Goal: Obtain resource: Download file/media

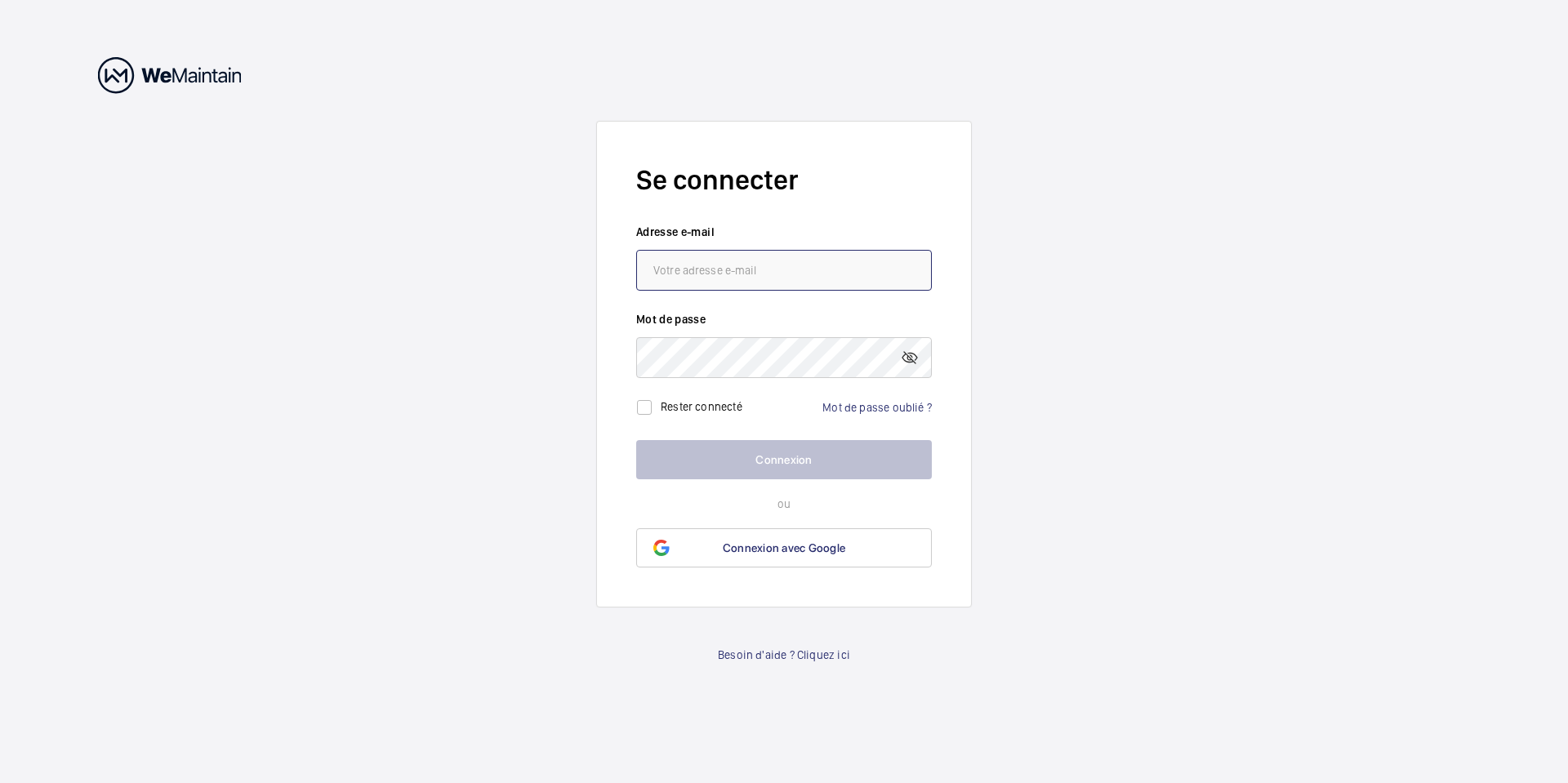
type input "[PERSON_NAME][EMAIL_ADDRESS][DOMAIN_NAME]"
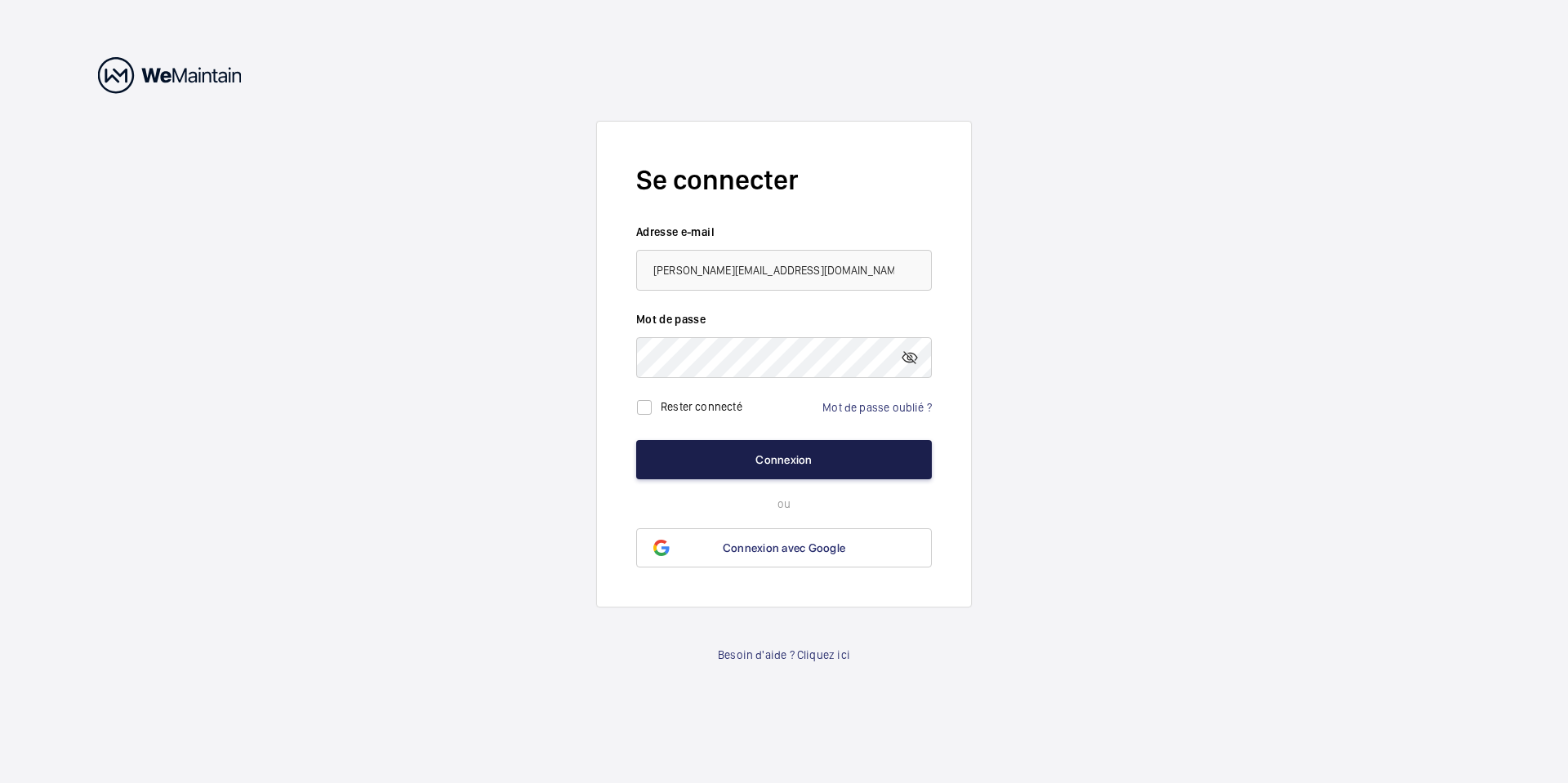
click at [781, 452] on button "Connexion" at bounding box center [784, 460] width 295 height 39
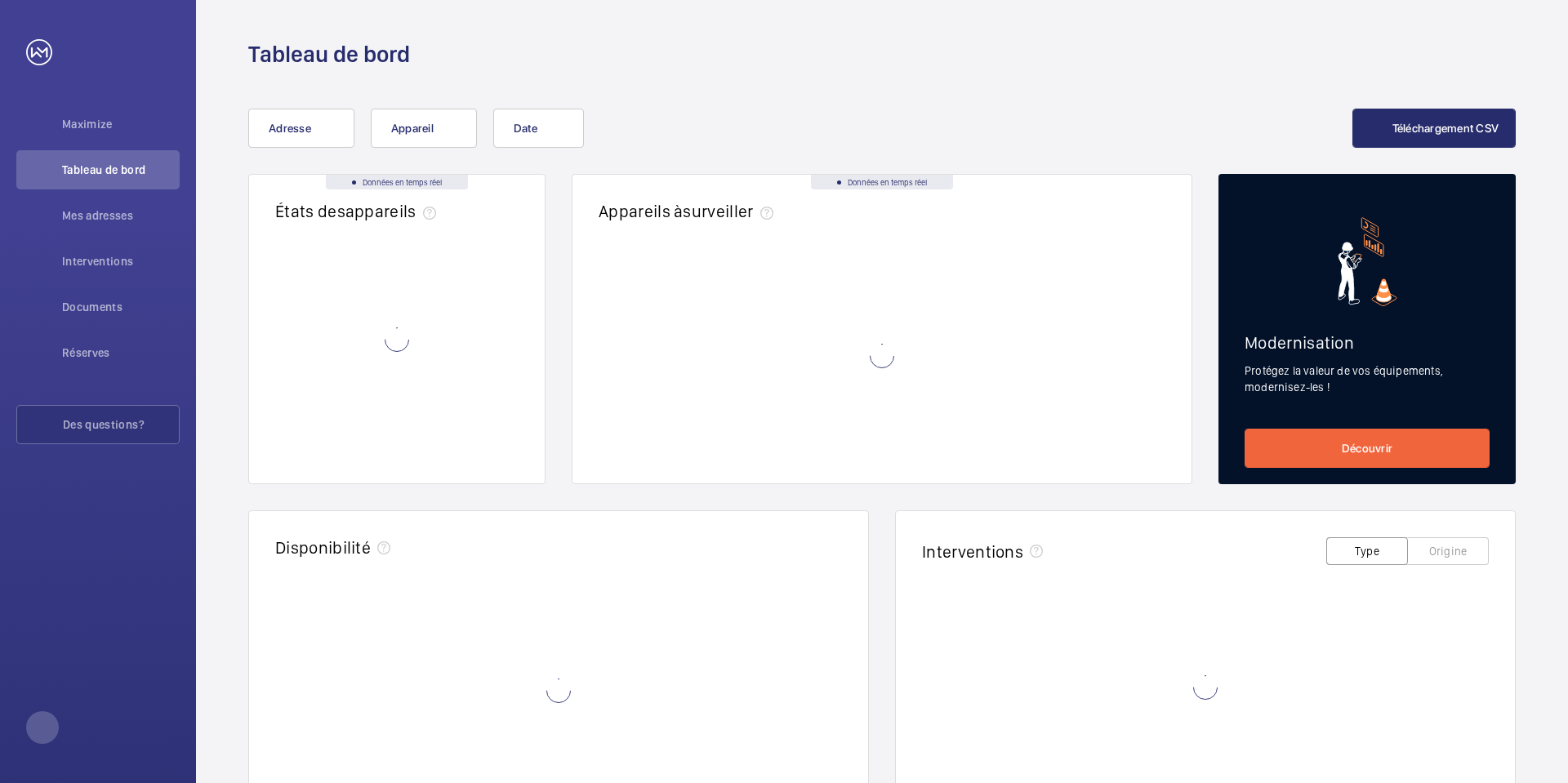
click at [781, 452] on wm-front-async-data-loader at bounding box center [881, 355] width 566 height 203
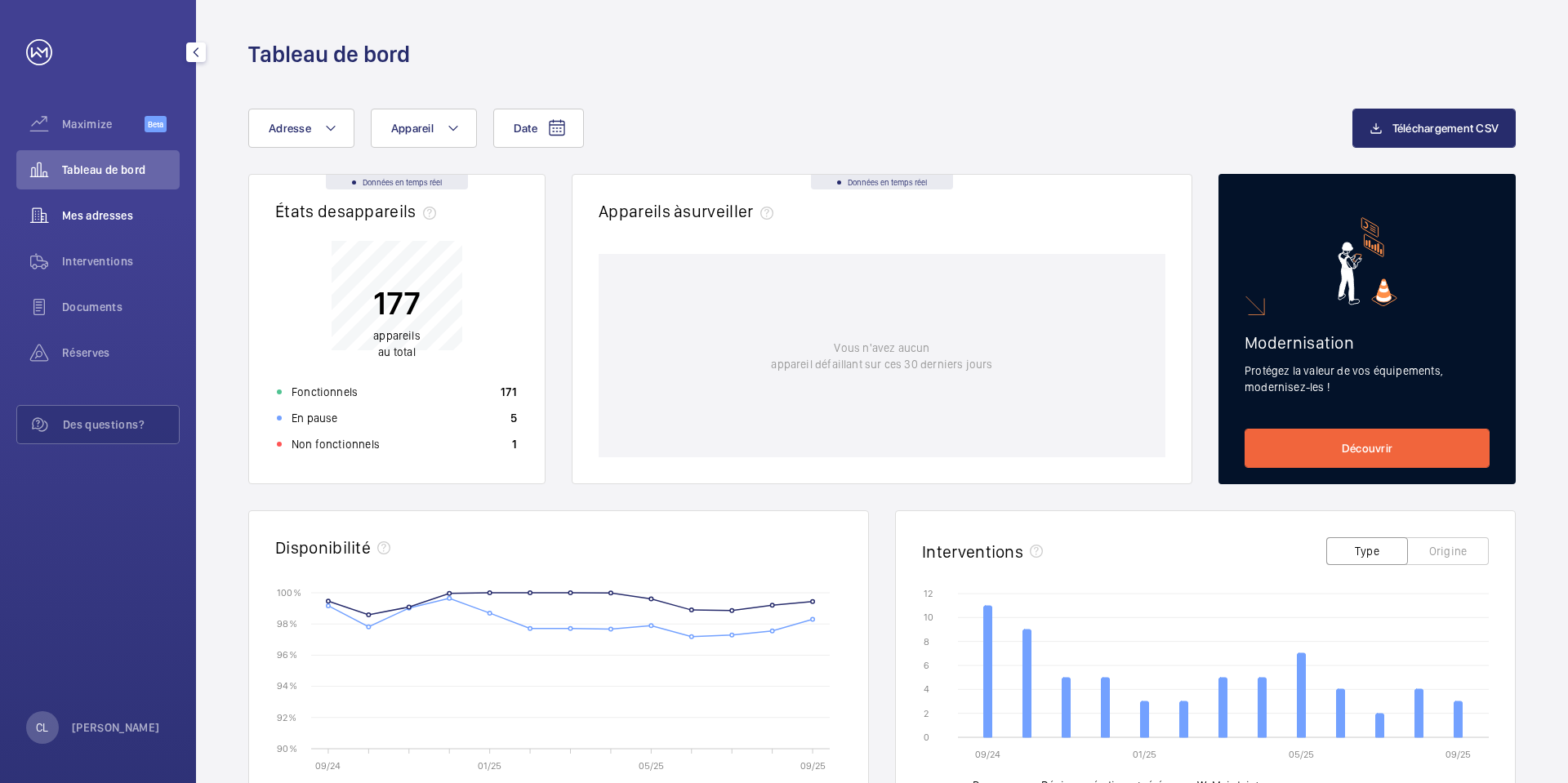
click at [126, 222] on span "Mes adresses" at bounding box center [120, 215] width 118 height 16
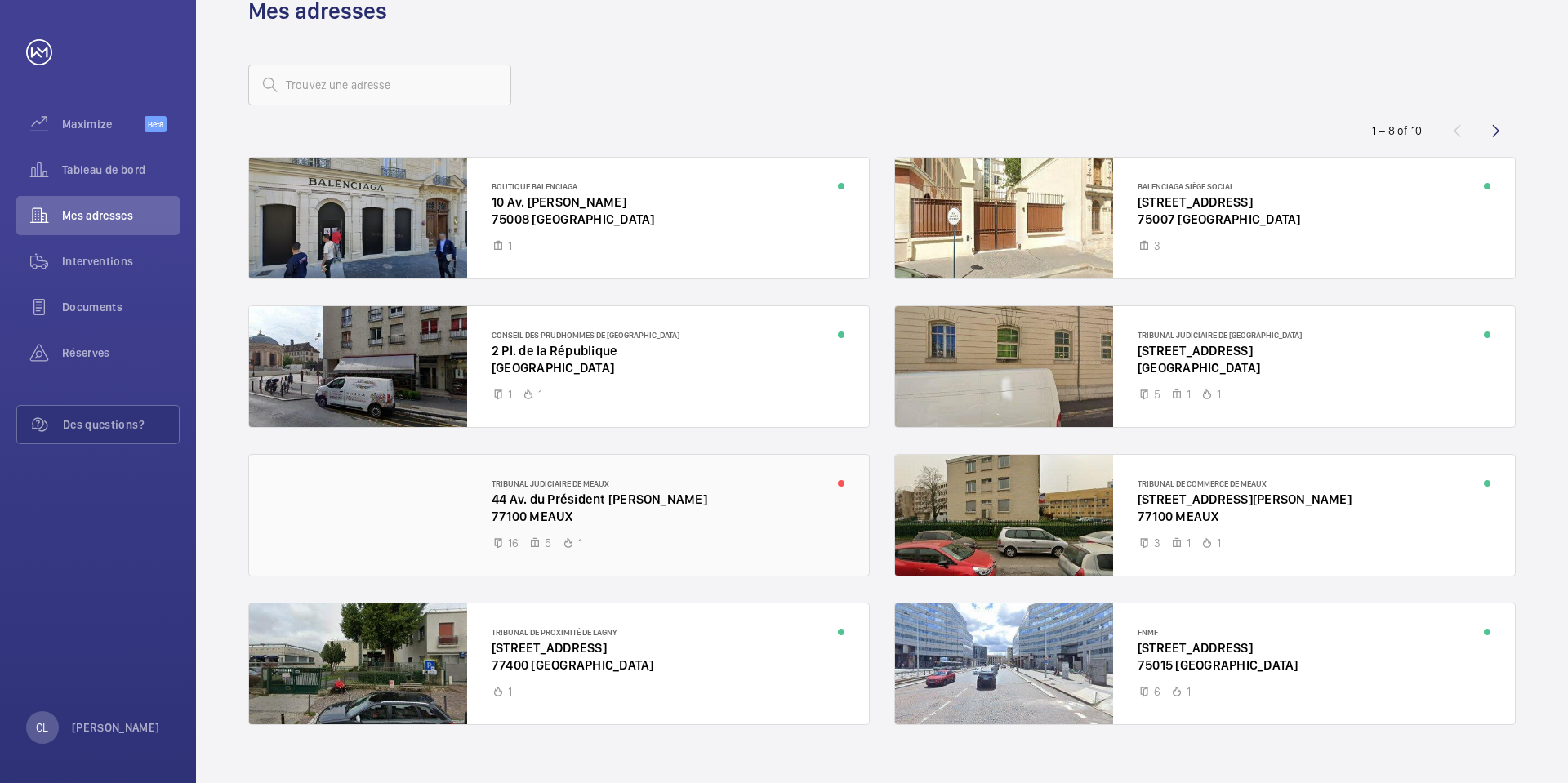
scroll to position [67, 0]
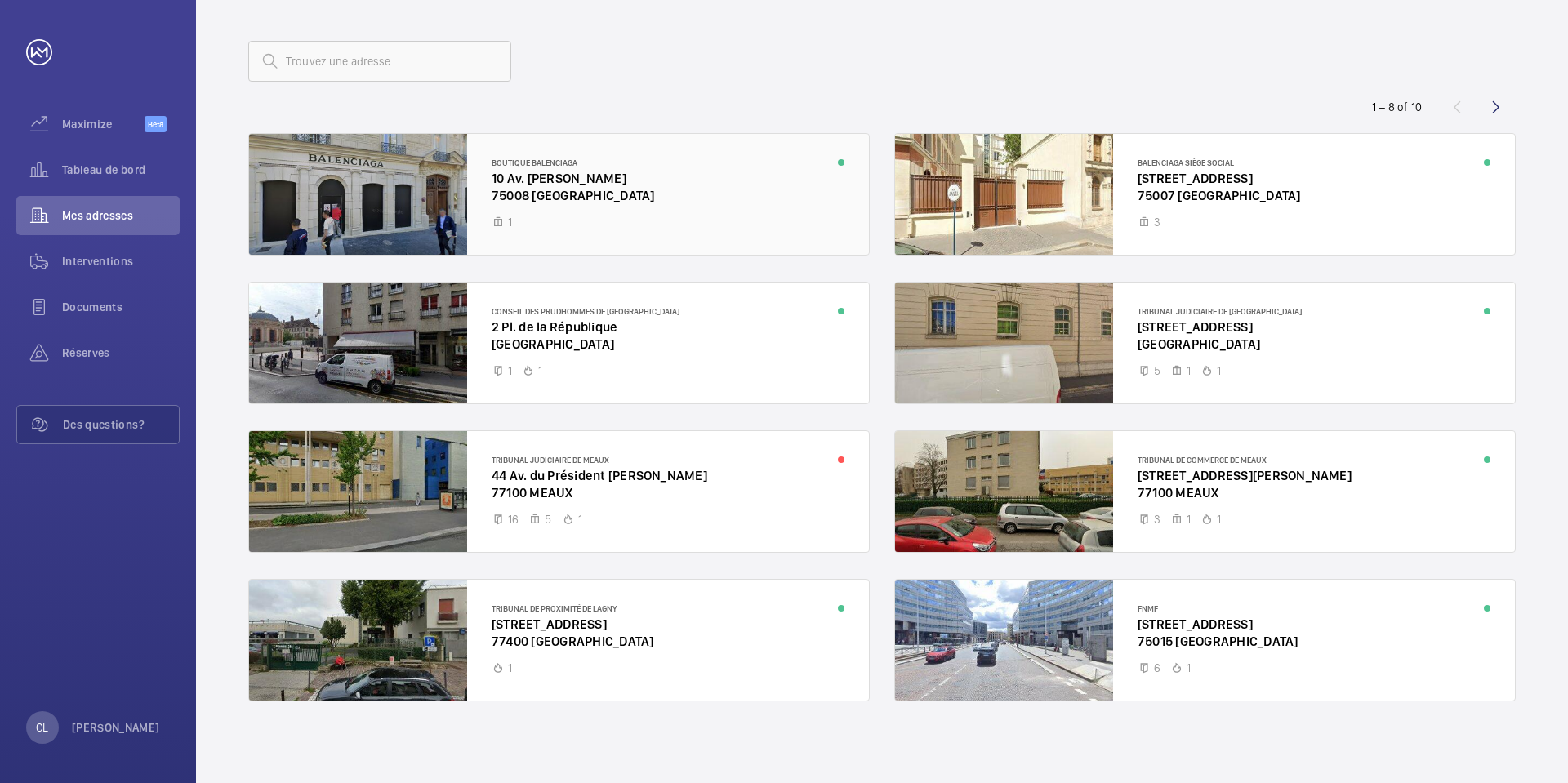
click at [348, 190] on div at bounding box center [559, 194] width 620 height 121
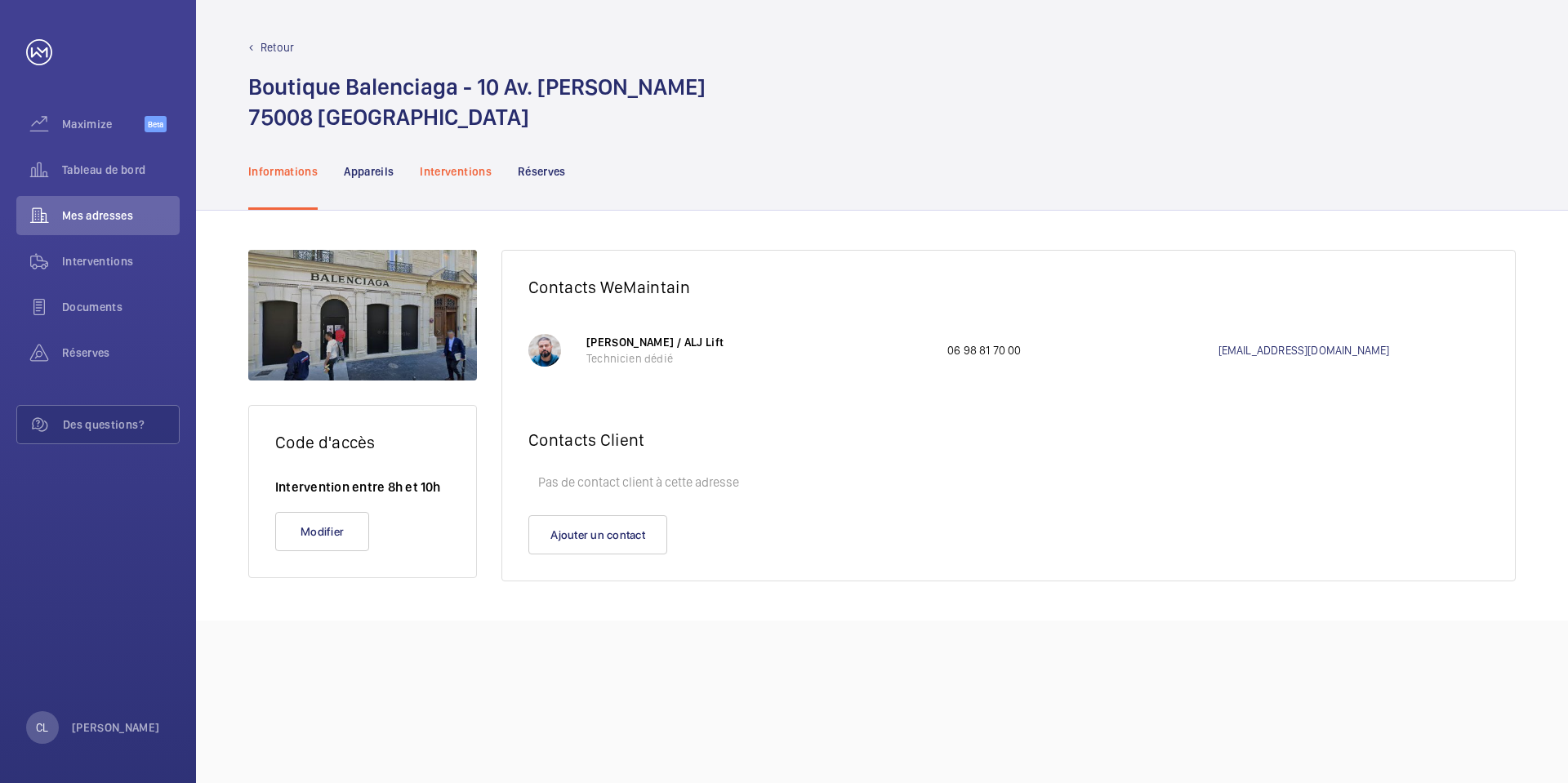
click at [444, 165] on p "Interventions" at bounding box center [456, 171] width 72 height 16
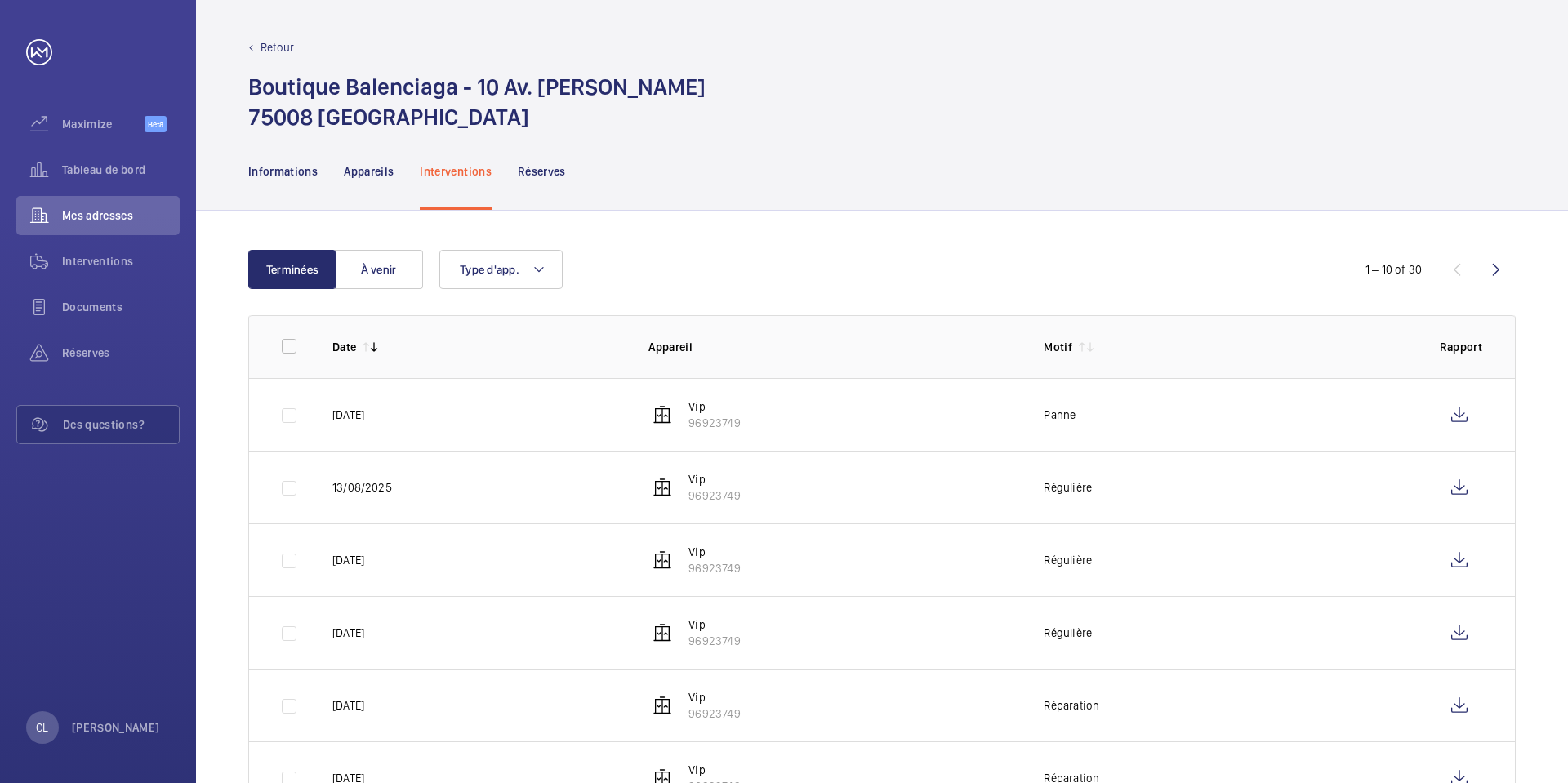
scroll to position [82, 0]
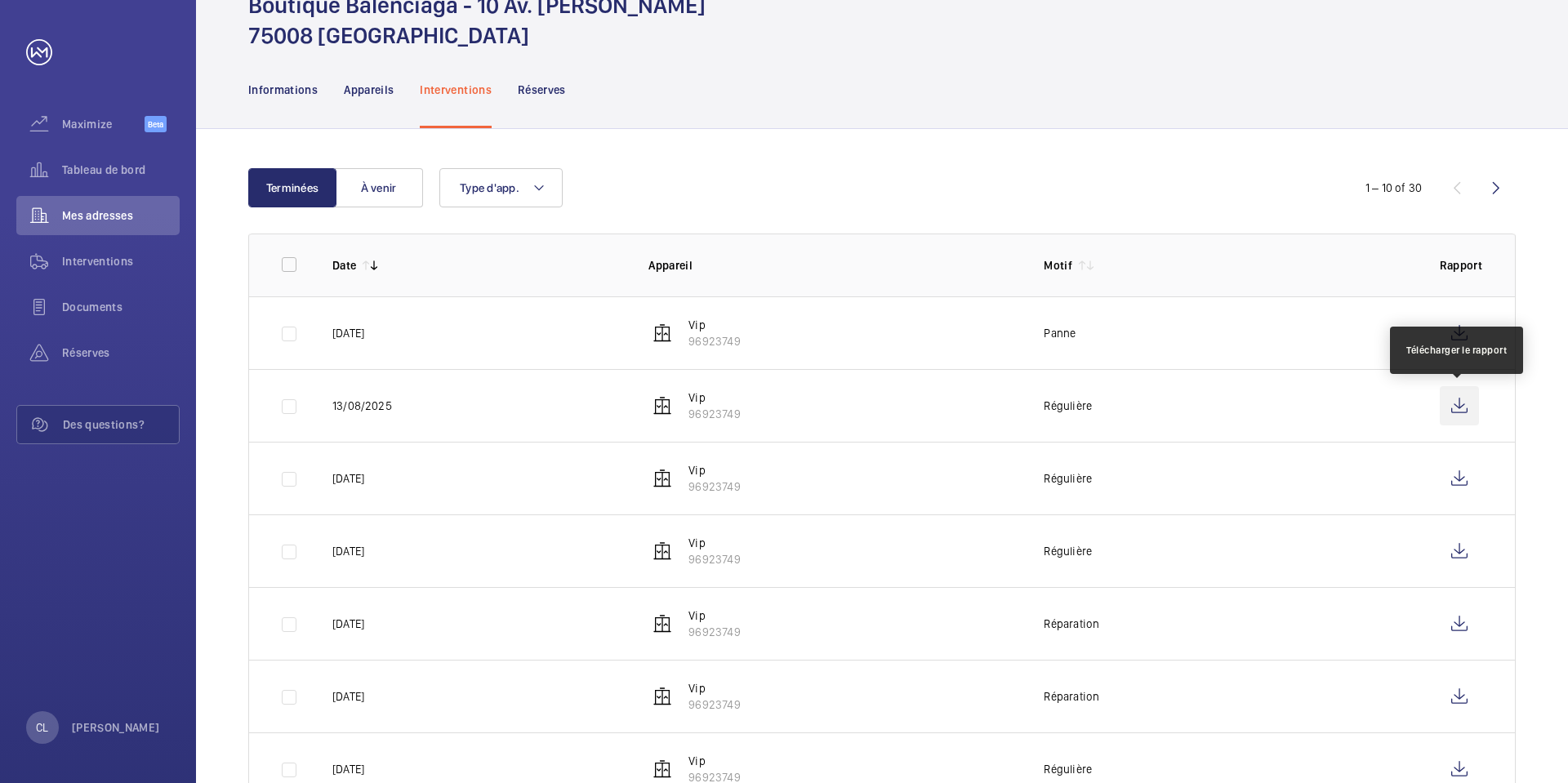
click at [1463, 405] on wm-front-icon-button at bounding box center [1459, 406] width 39 height 39
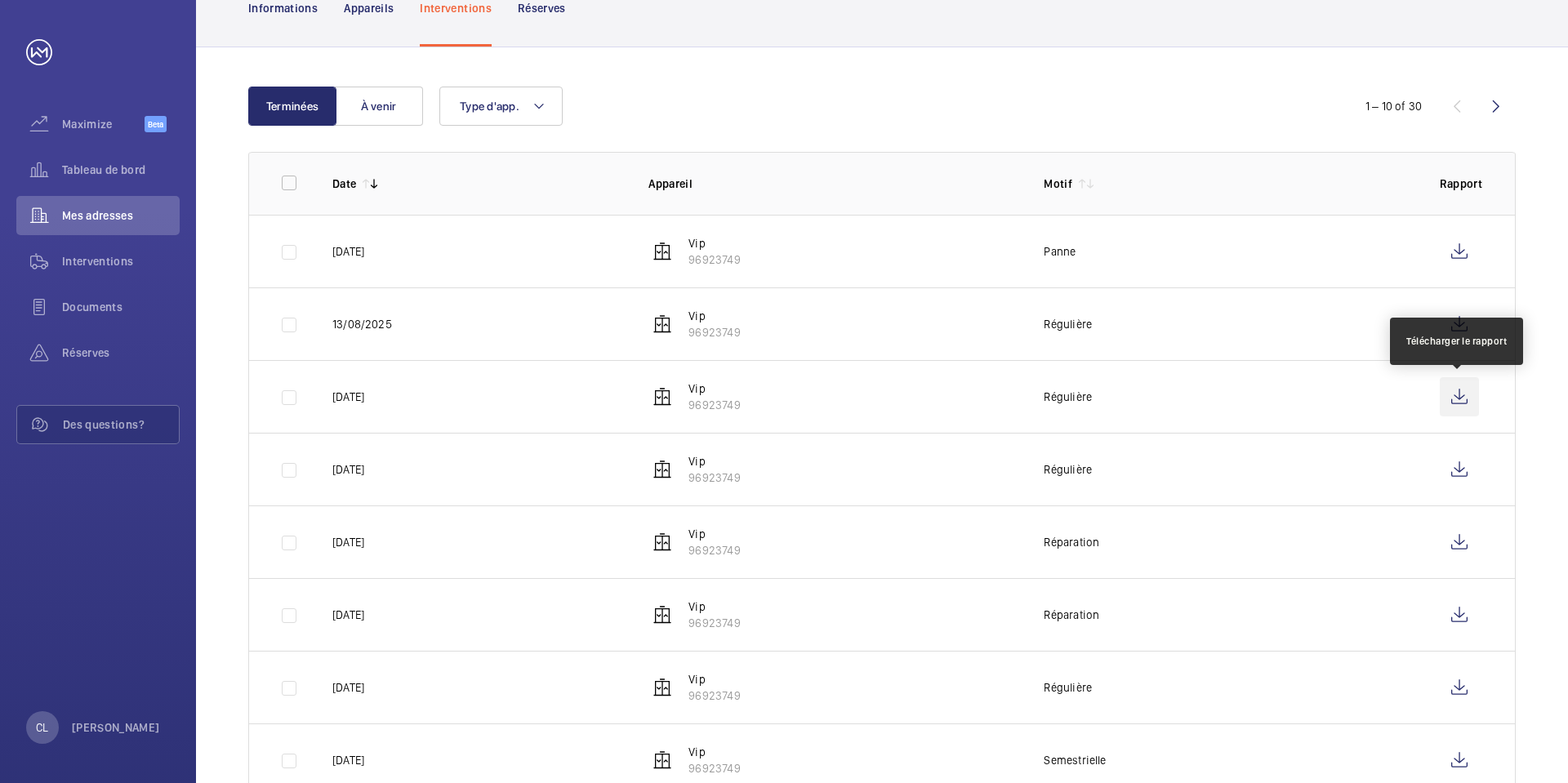
click at [1462, 400] on wm-front-icon-button at bounding box center [1459, 398] width 39 height 39
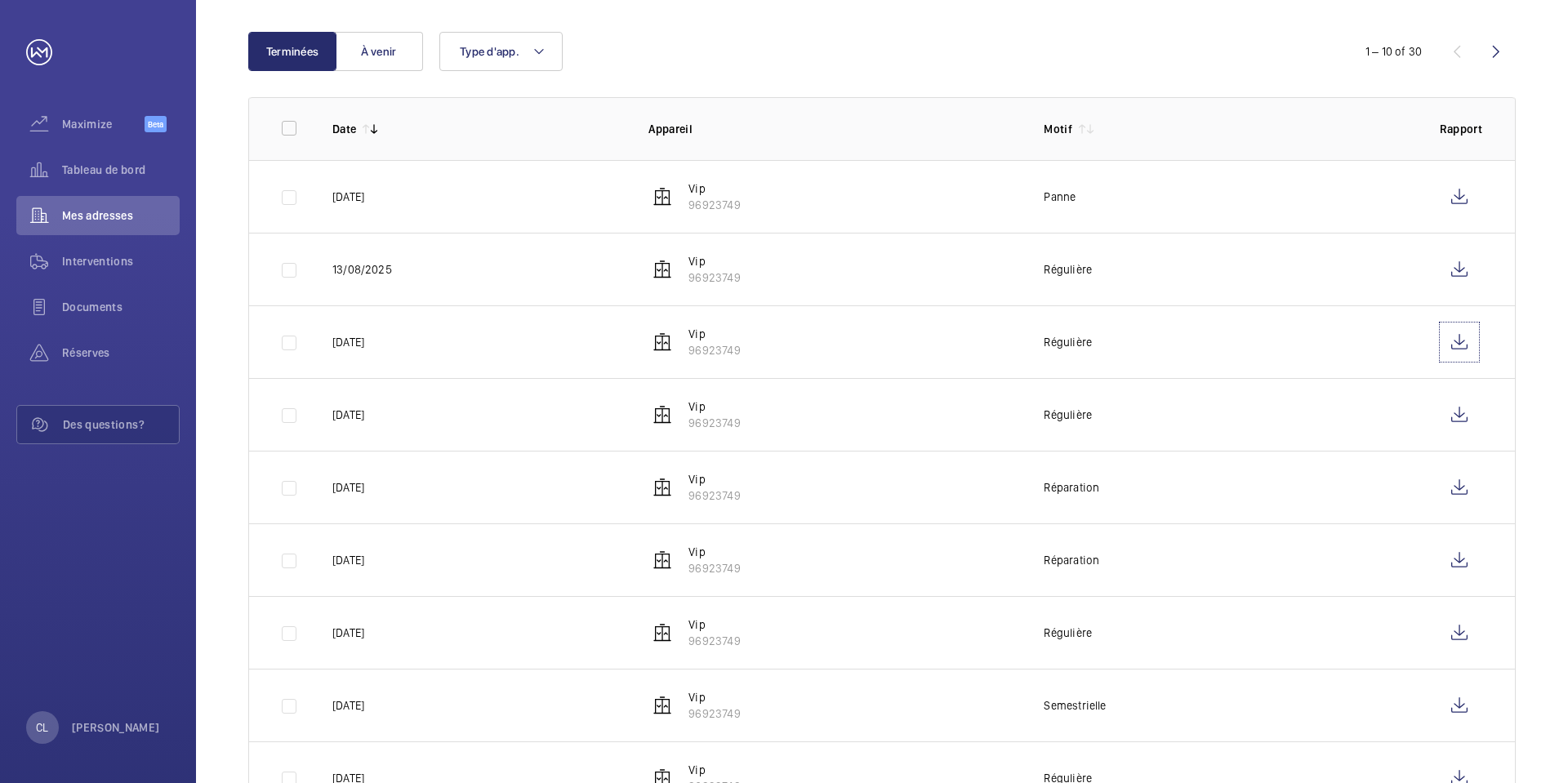
scroll to position [245, 0]
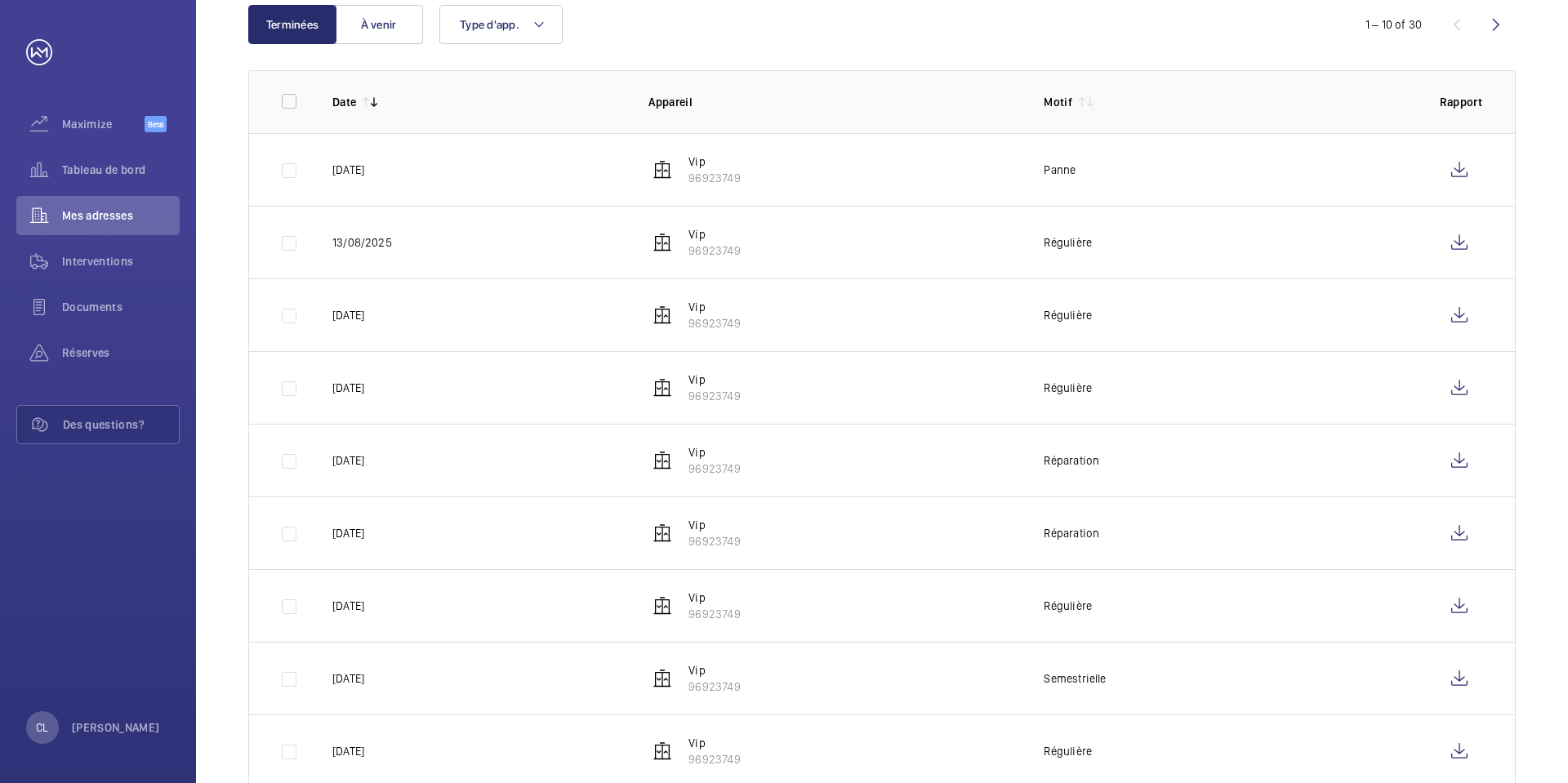
click at [1086, 102] on mat-icon at bounding box center [1090, 101] width 13 height 13
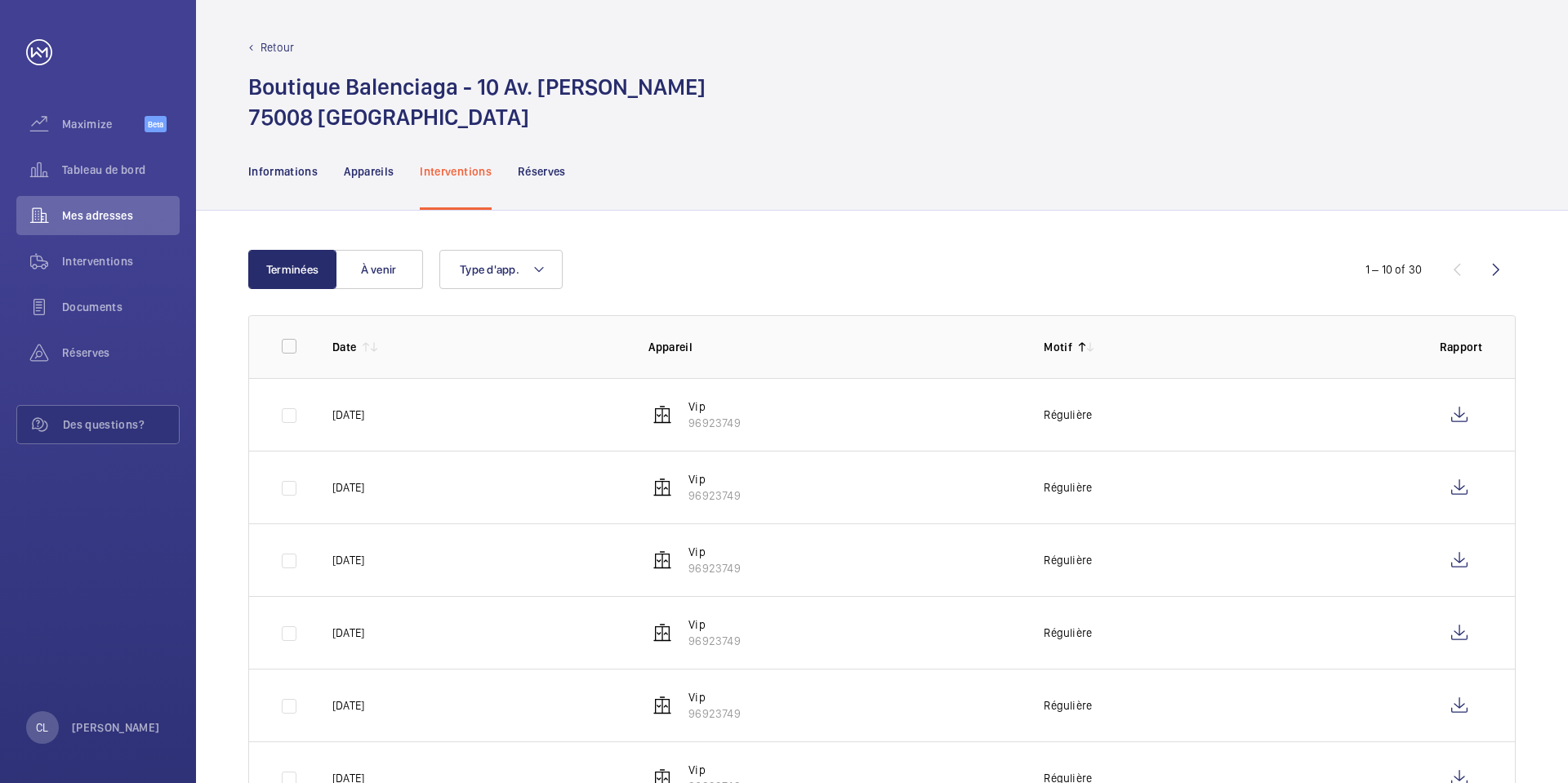
click at [366, 349] on mat-icon at bounding box center [366, 347] width 13 height 13
click at [376, 172] on p "Appareils" at bounding box center [369, 171] width 50 height 16
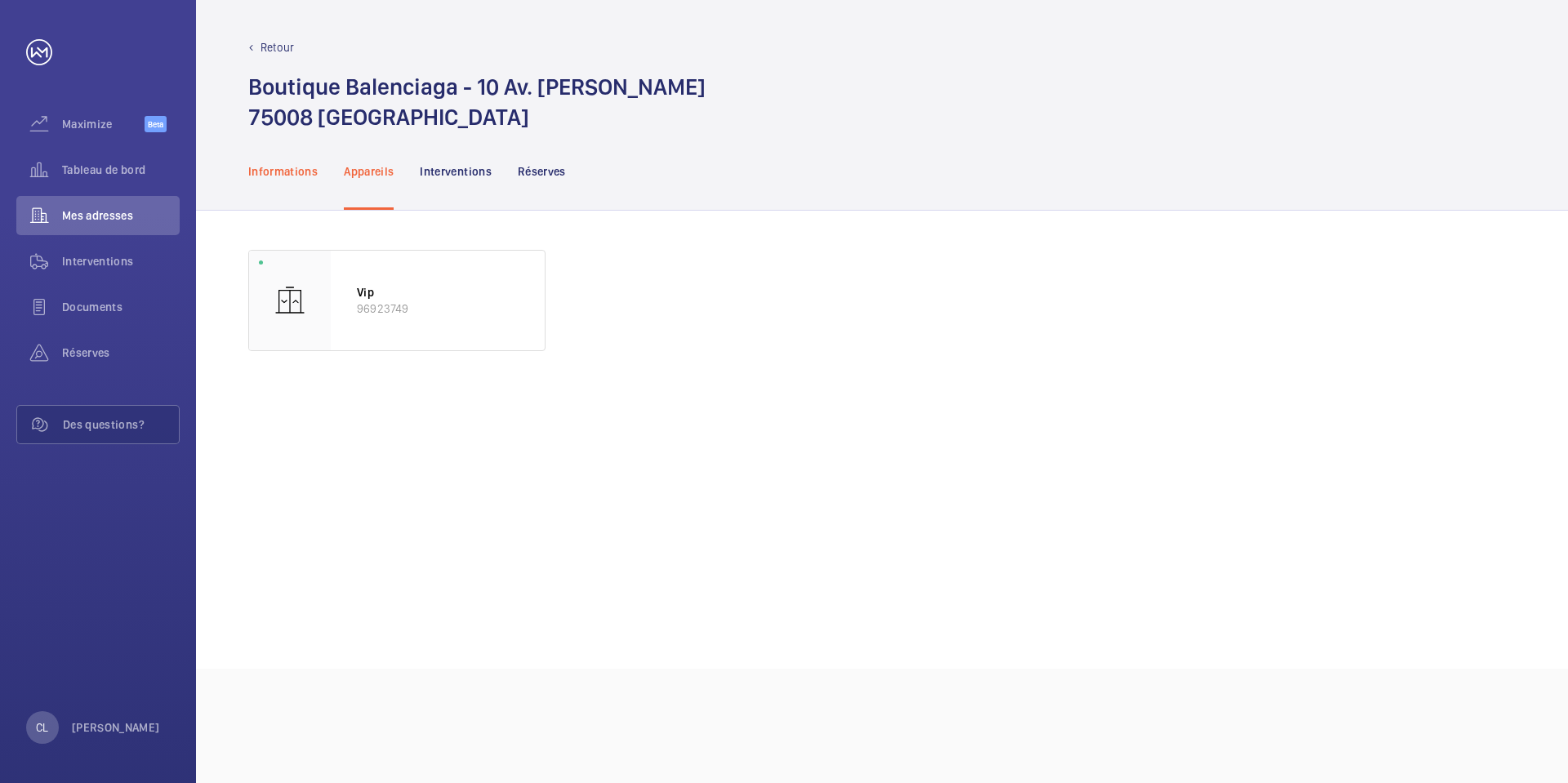
click at [296, 168] on p "Informations" at bounding box center [282, 171] width 70 height 16
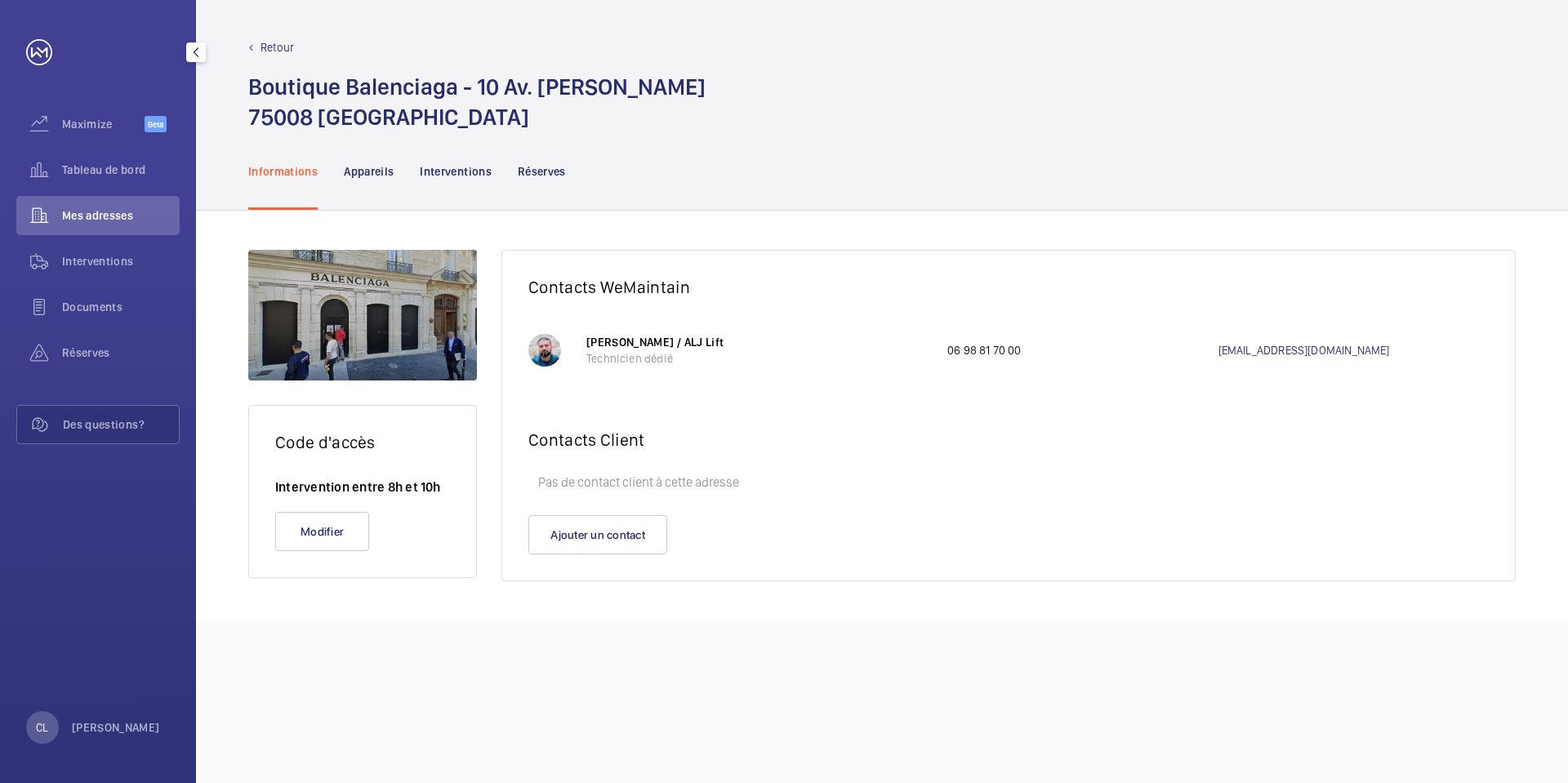
click at [124, 199] on div "Mes adresses" at bounding box center [98, 215] width 163 height 39
click at [451, 161] on div "Interventions" at bounding box center [456, 171] width 72 height 77
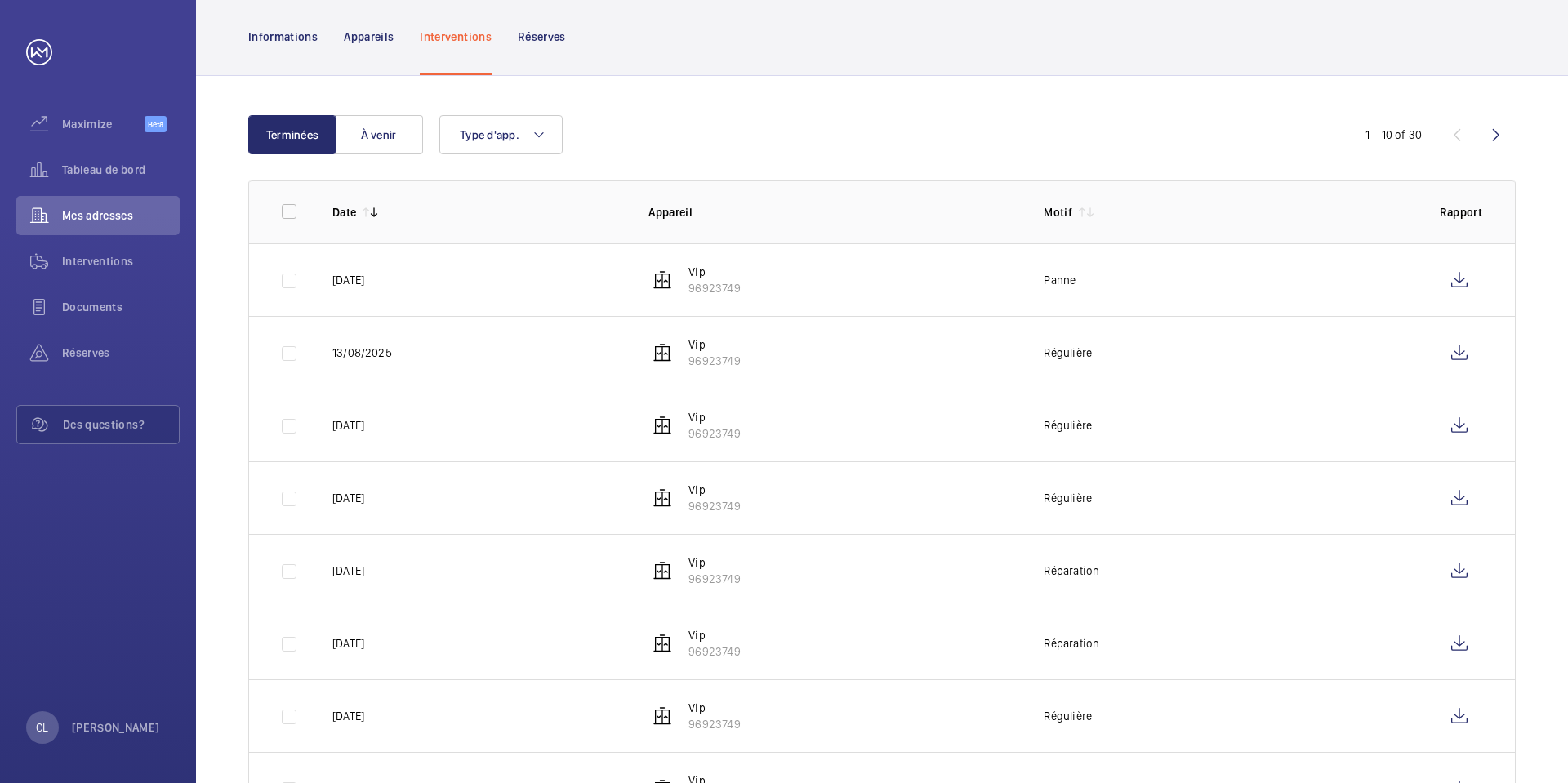
scroll to position [163, 0]
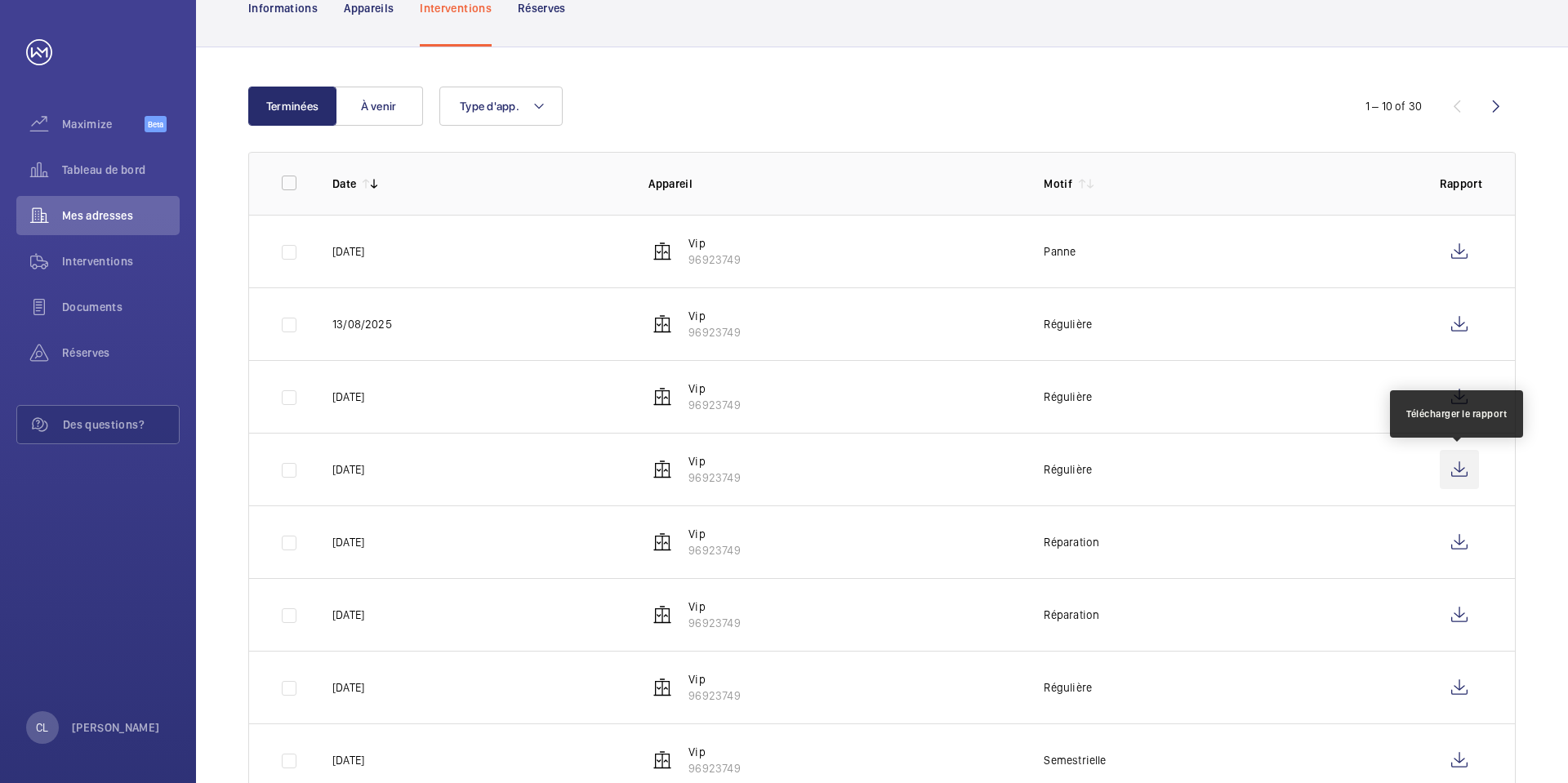
click at [1459, 470] on wm-front-icon-button at bounding box center [1459, 470] width 39 height 39
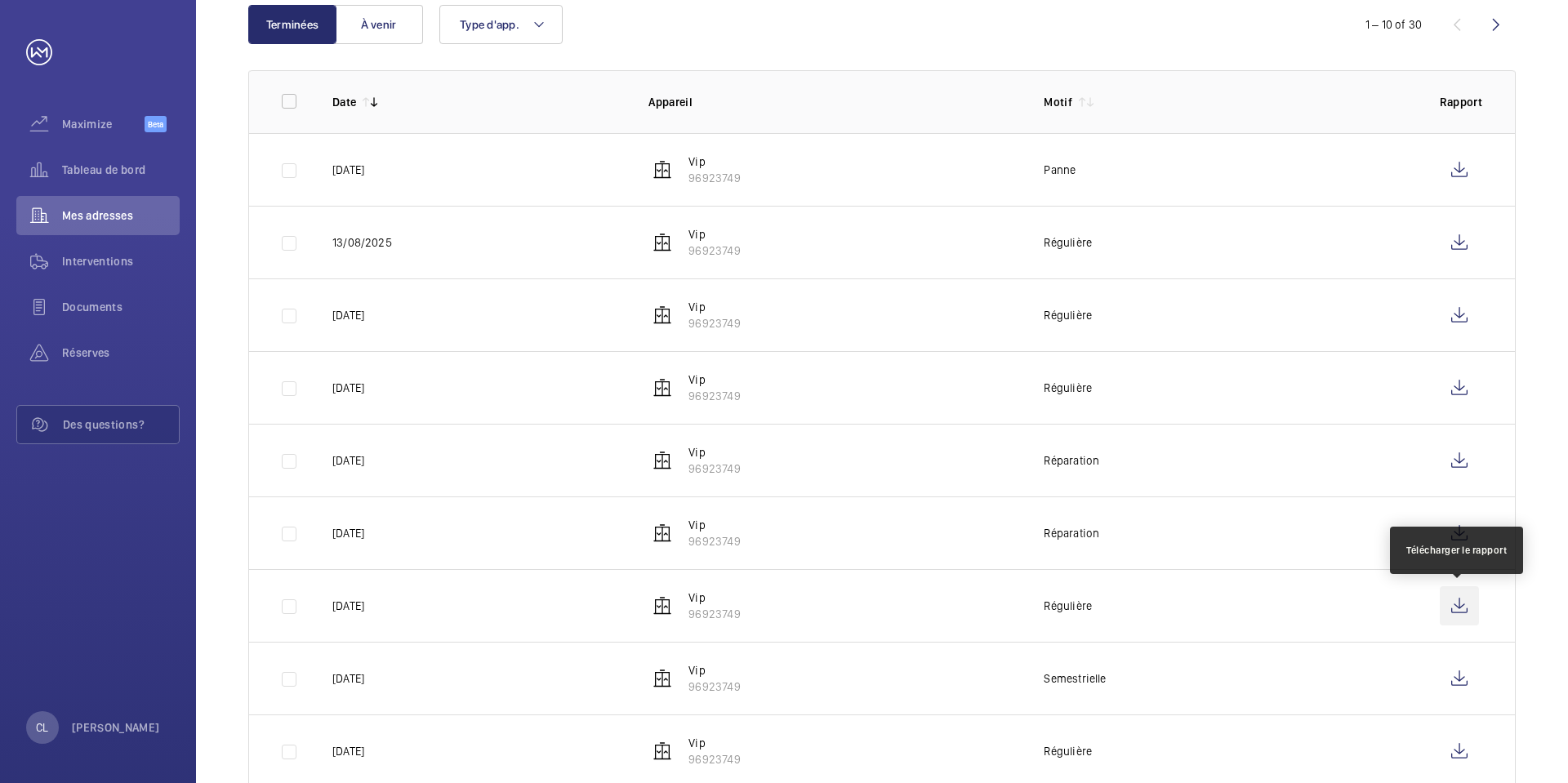
click at [1455, 610] on wm-front-icon-button at bounding box center [1459, 606] width 39 height 39
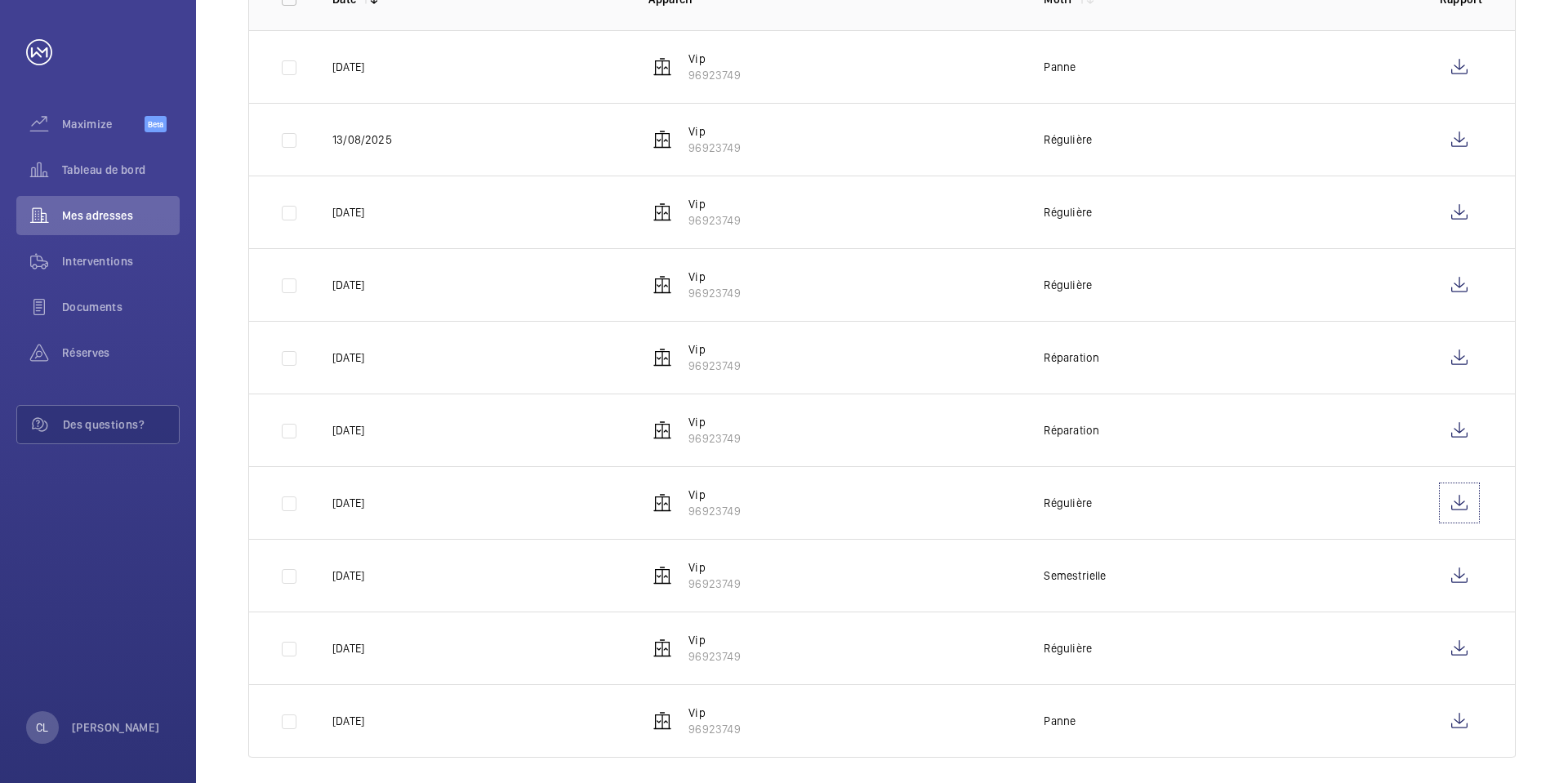
scroll to position [362, 0]
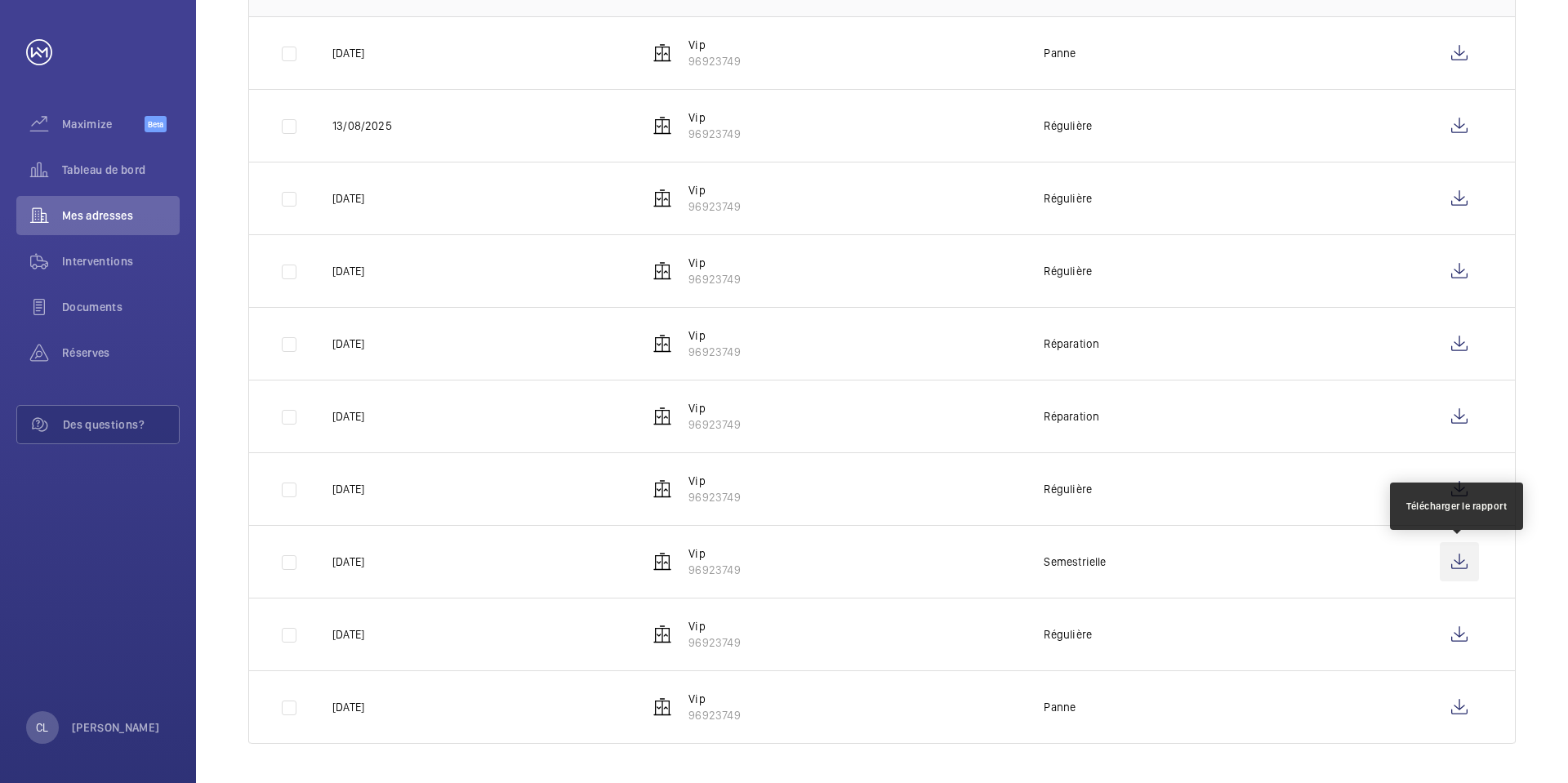
click at [1456, 568] on wm-front-icon-button at bounding box center [1459, 562] width 39 height 39
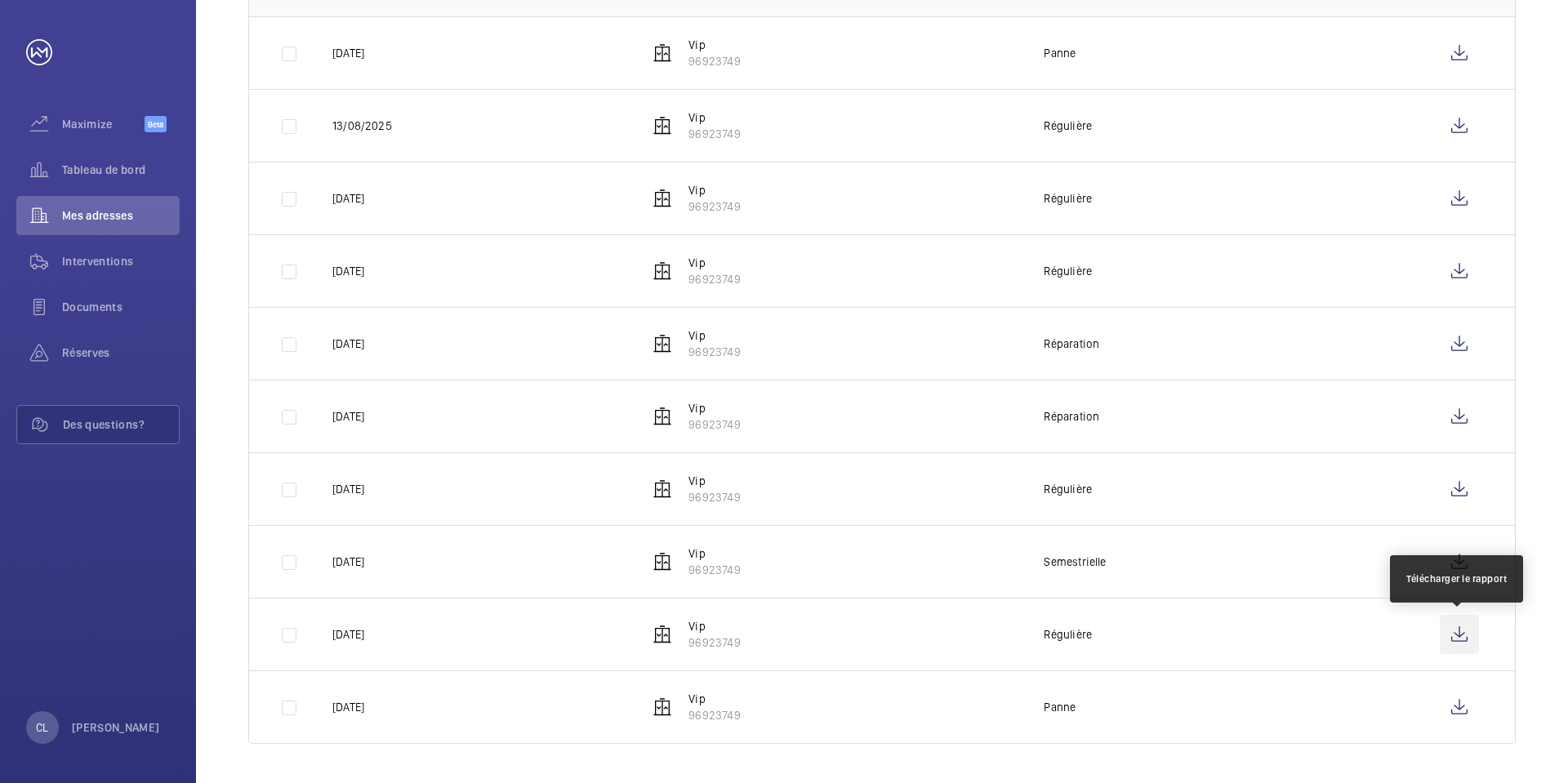
click at [1456, 632] on wm-front-icon-button at bounding box center [1459, 634] width 39 height 39
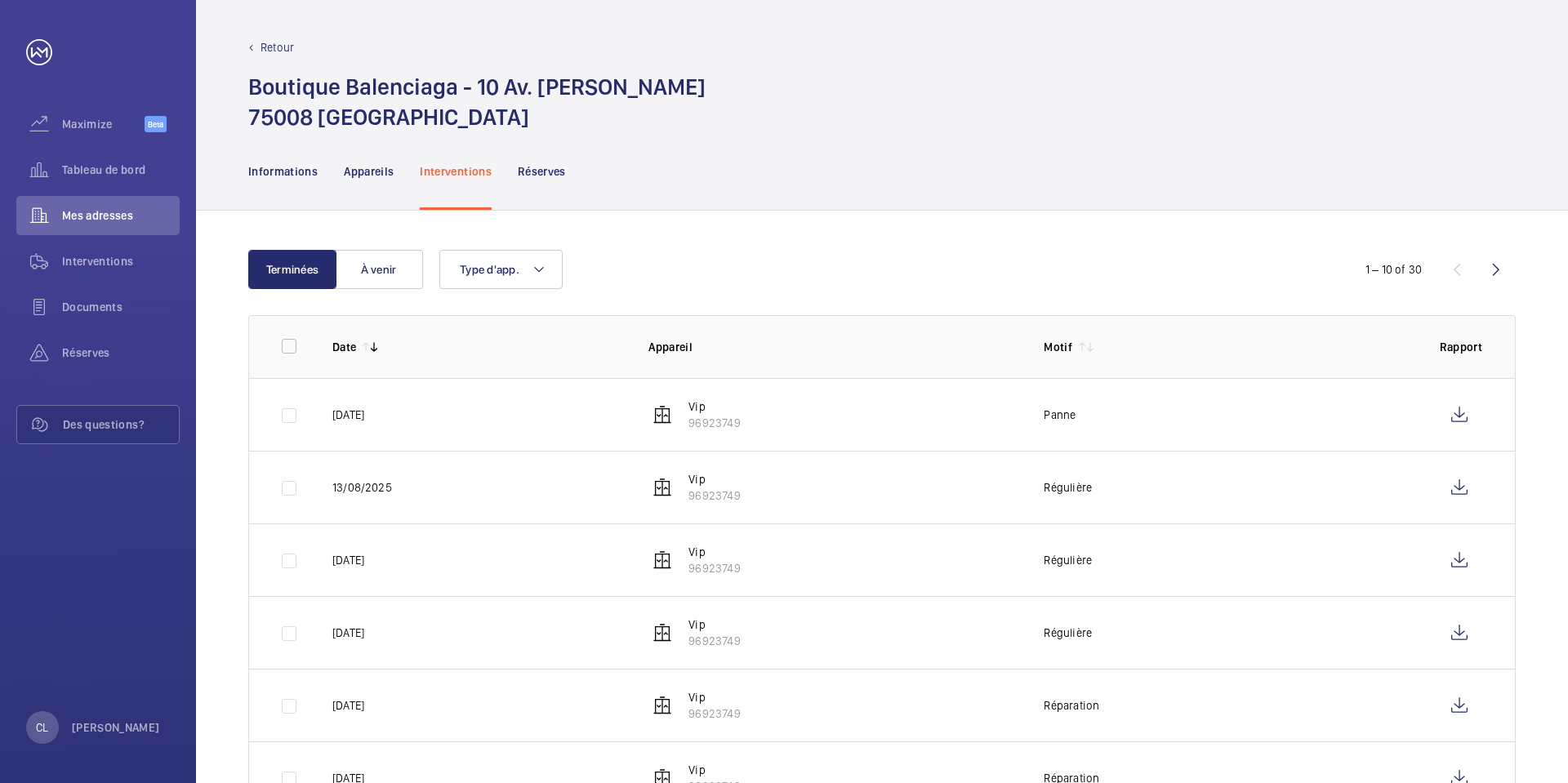
click at [377, 349] on mat-icon at bounding box center [373, 347] width 13 height 13
click at [378, 350] on mat-icon at bounding box center [373, 347] width 13 height 13
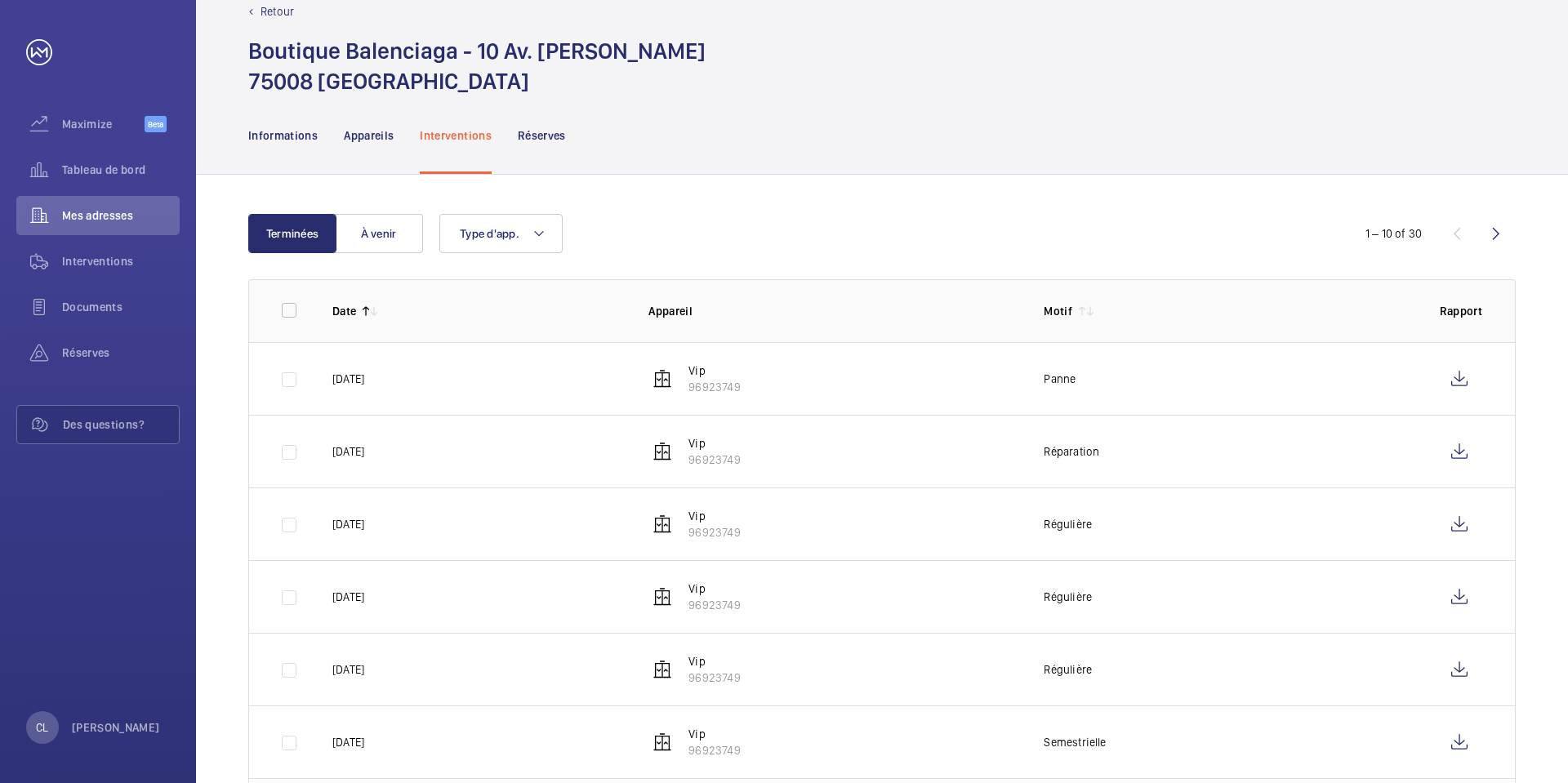
scroll to position [35, 0]
click at [364, 314] on mat-icon at bounding box center [366, 312] width 13 height 13
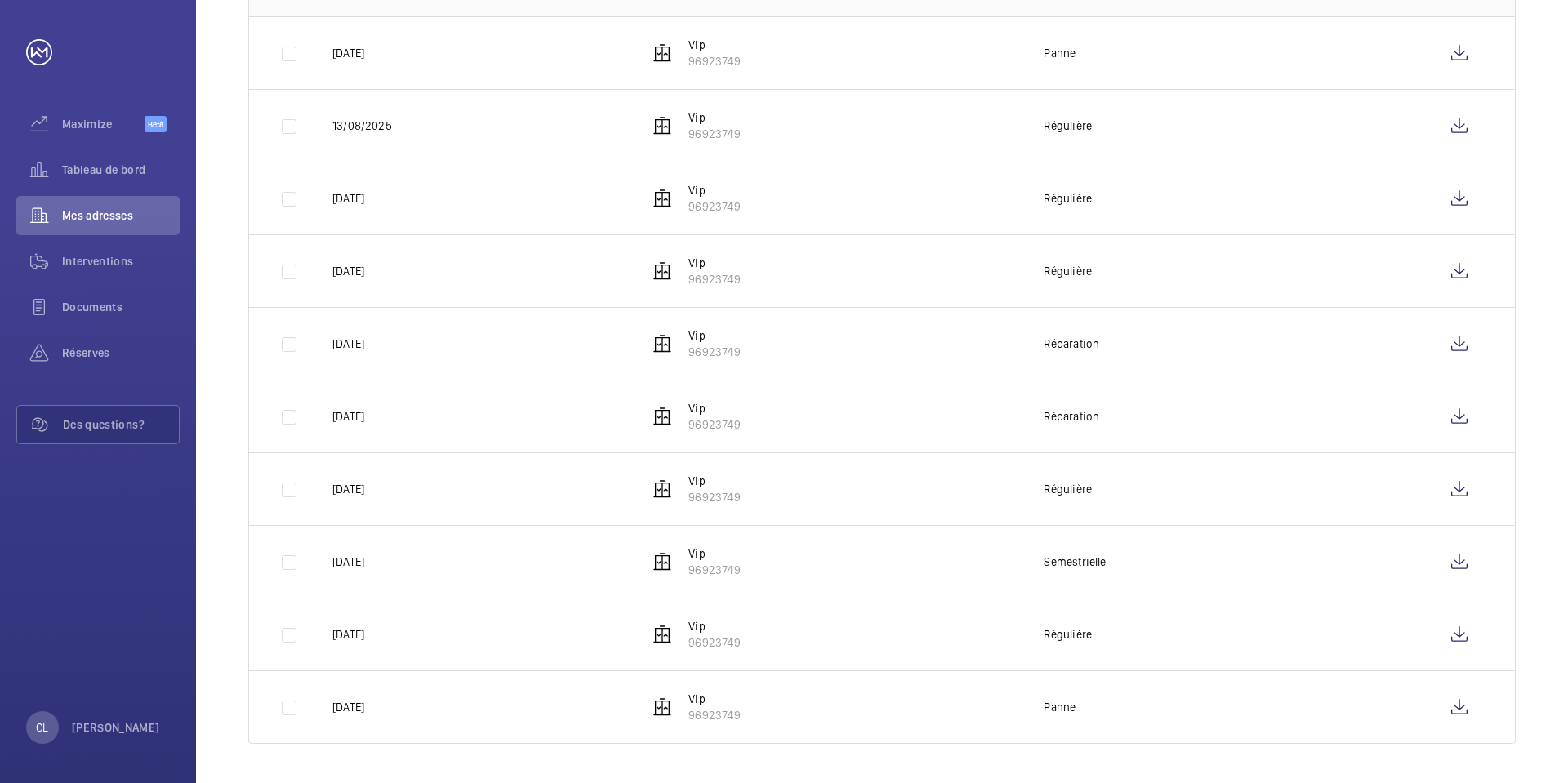
scroll to position [117, 0]
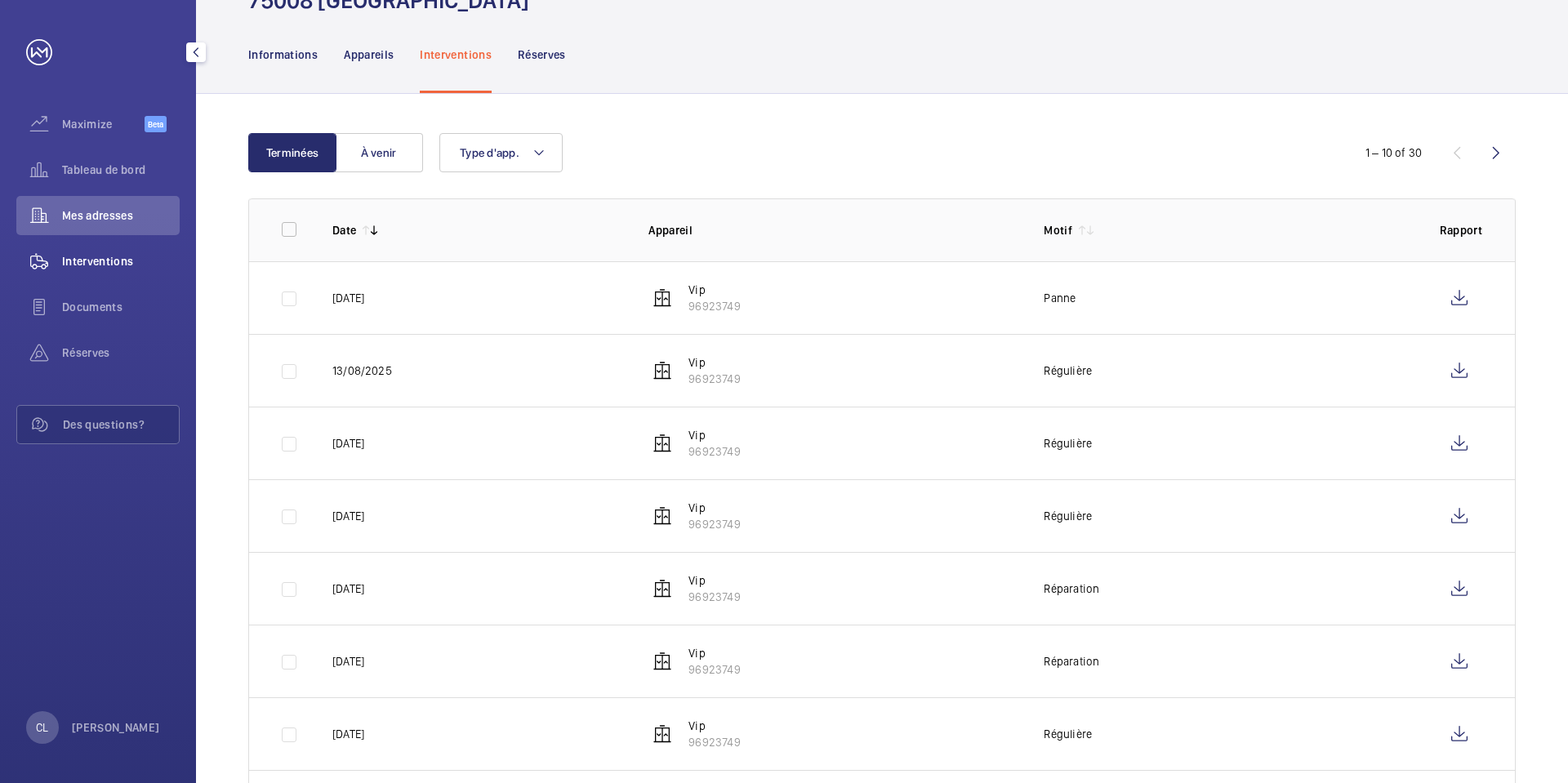
click at [105, 255] on span "Interventions" at bounding box center [120, 261] width 118 height 16
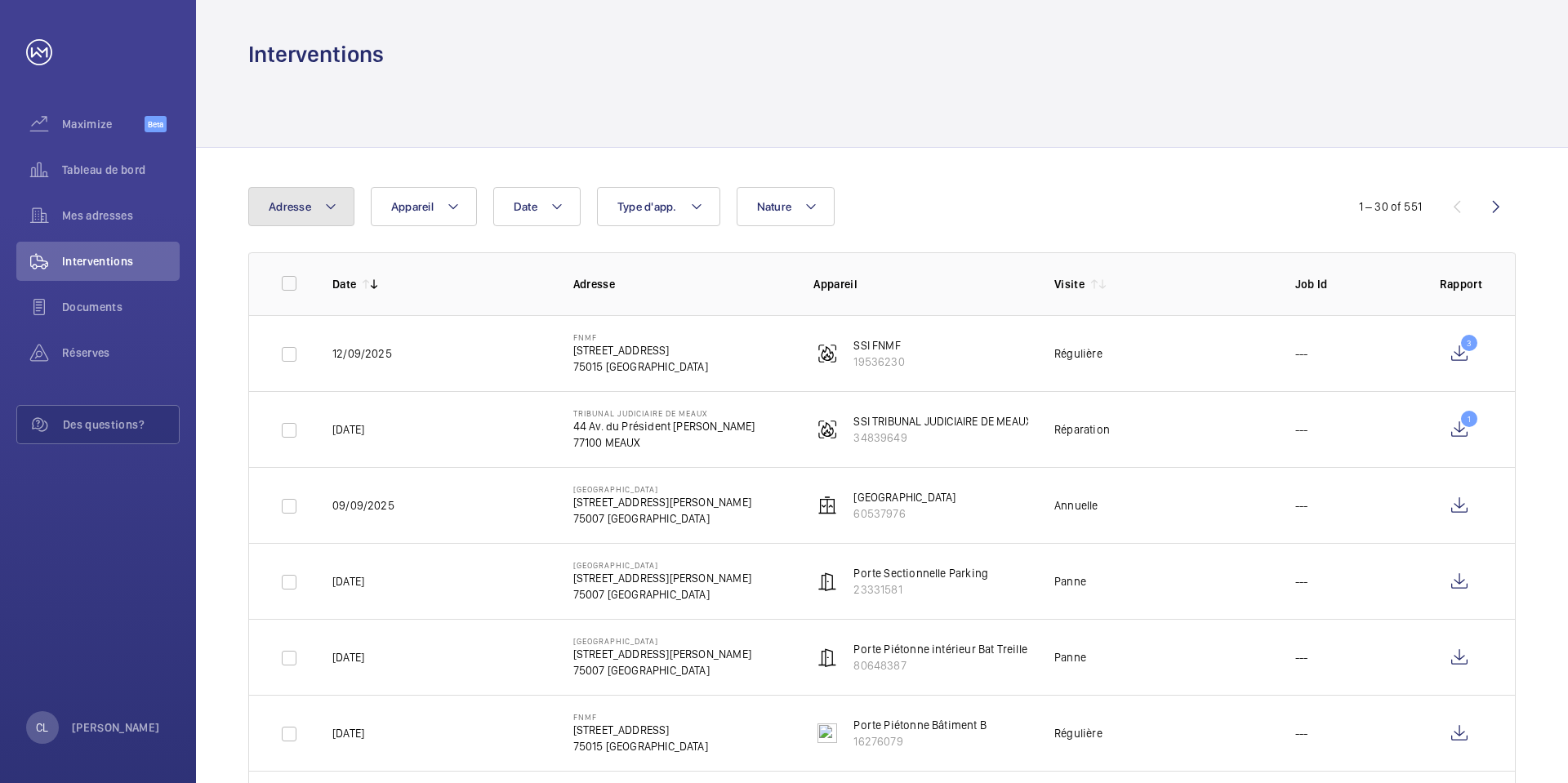
click at [329, 210] on mat-icon at bounding box center [330, 206] width 13 height 20
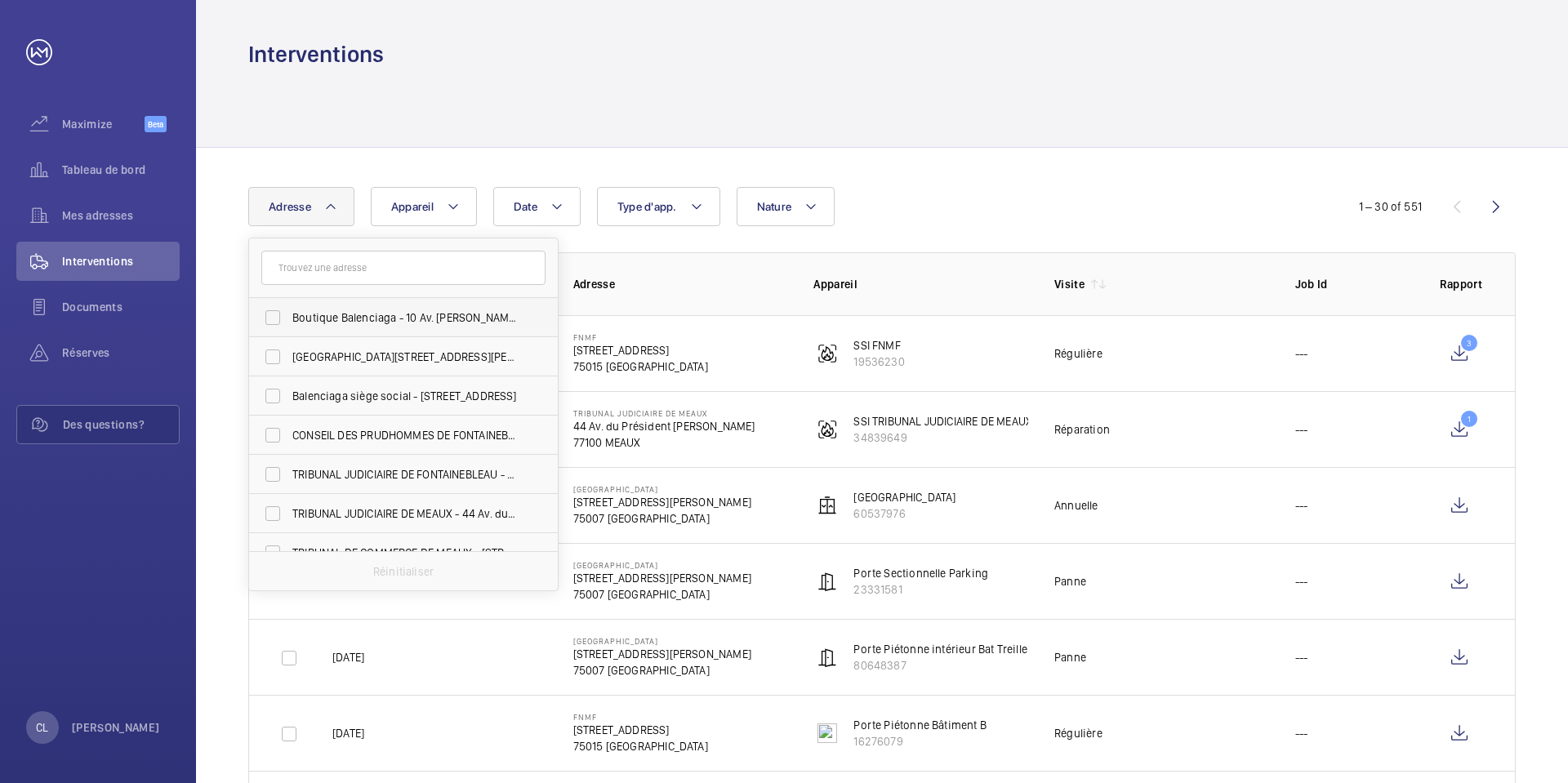
click at [322, 315] on span "Boutique Balenciaga - 10 Av. [PERSON_NAME], [GEOGRAPHIC_DATA]" at bounding box center [405, 318] width 225 height 16
click at [289, 315] on input "Boutique Balenciaga - 10 Av. [PERSON_NAME], [GEOGRAPHIC_DATA]" at bounding box center [273, 318] width 33 height 33
checkbox input "true"
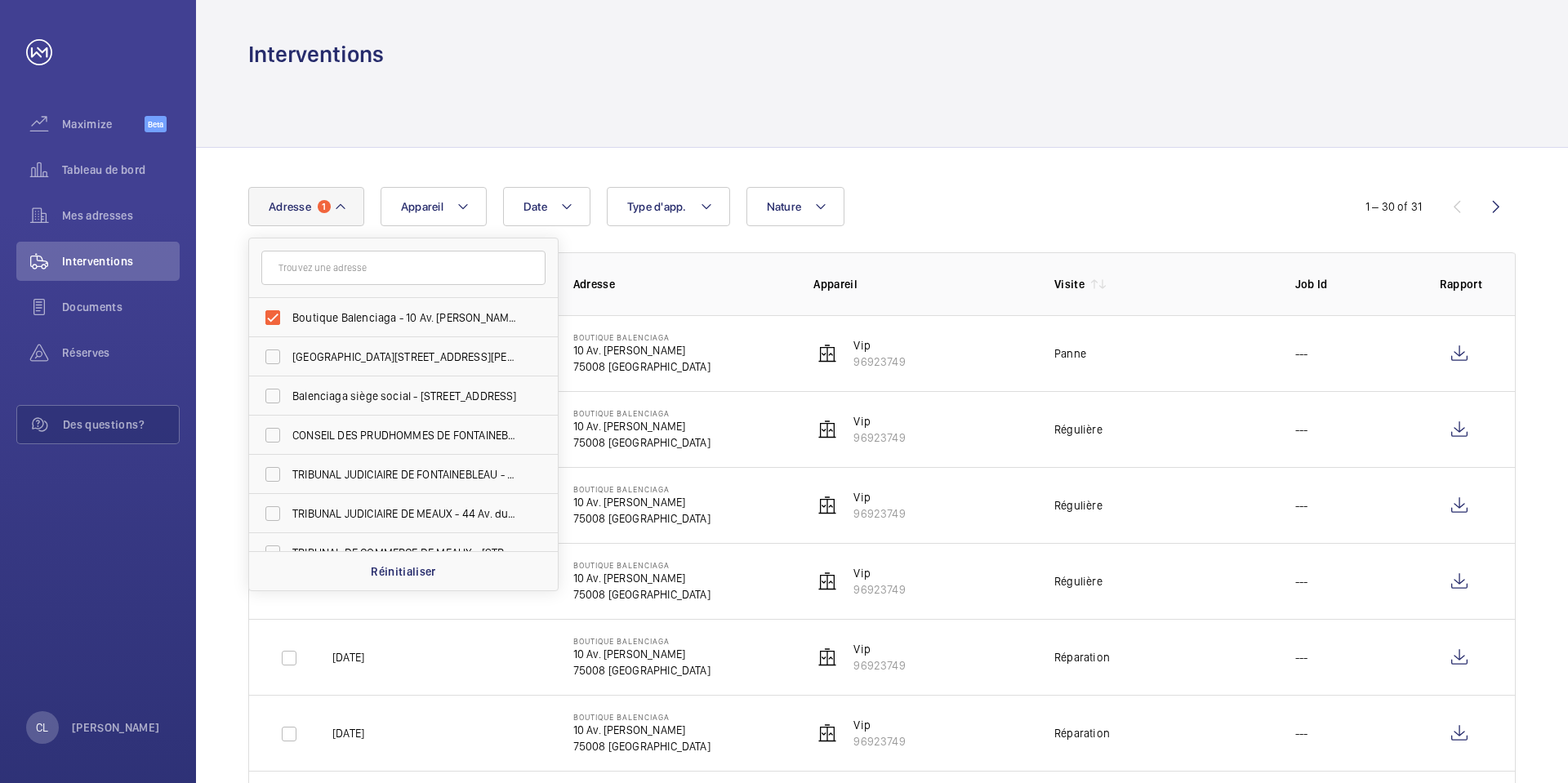
click at [630, 93] on div at bounding box center [881, 108] width 1268 height 77
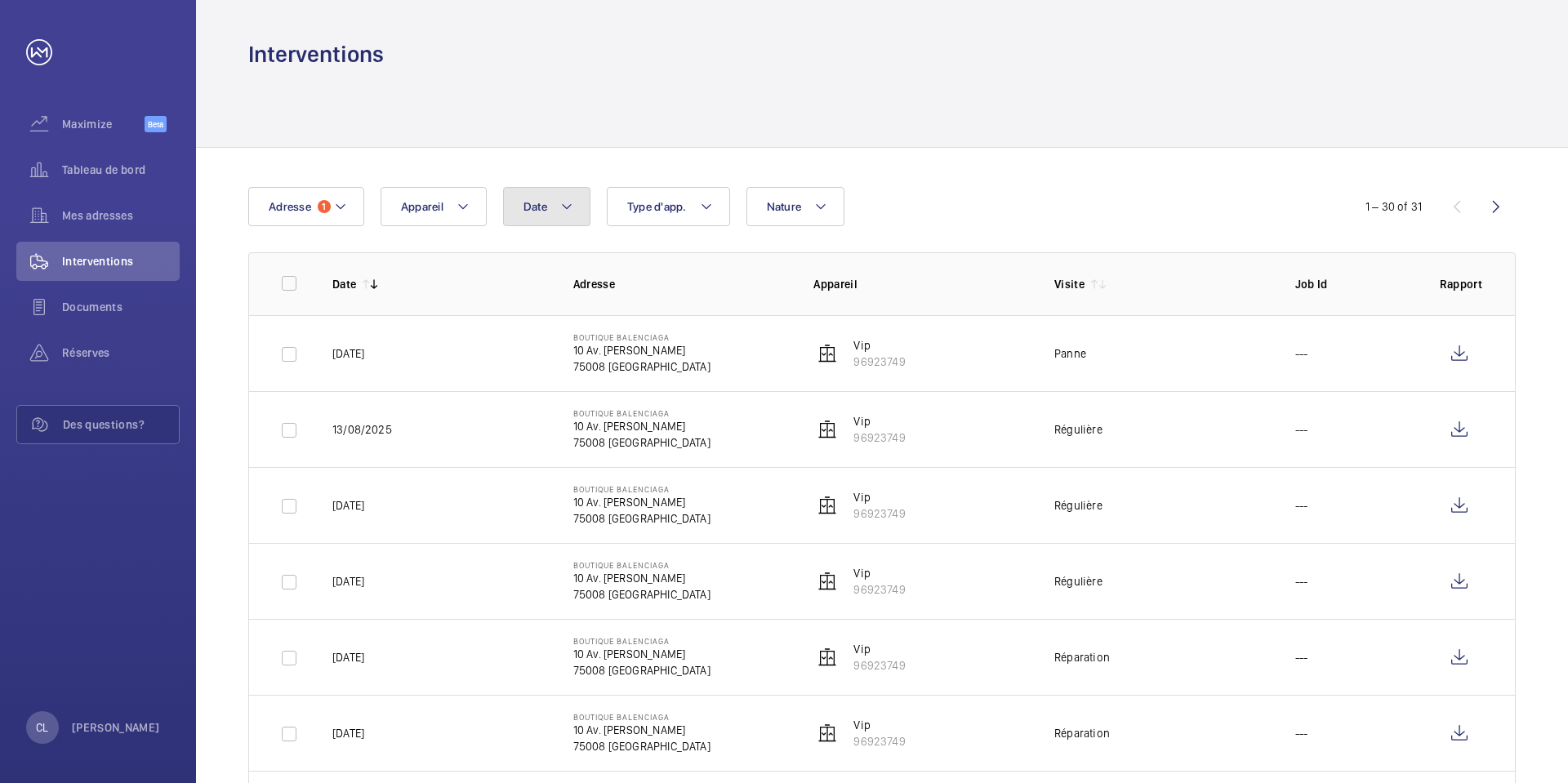
click at [575, 209] on button "Date" at bounding box center [547, 207] width 88 height 39
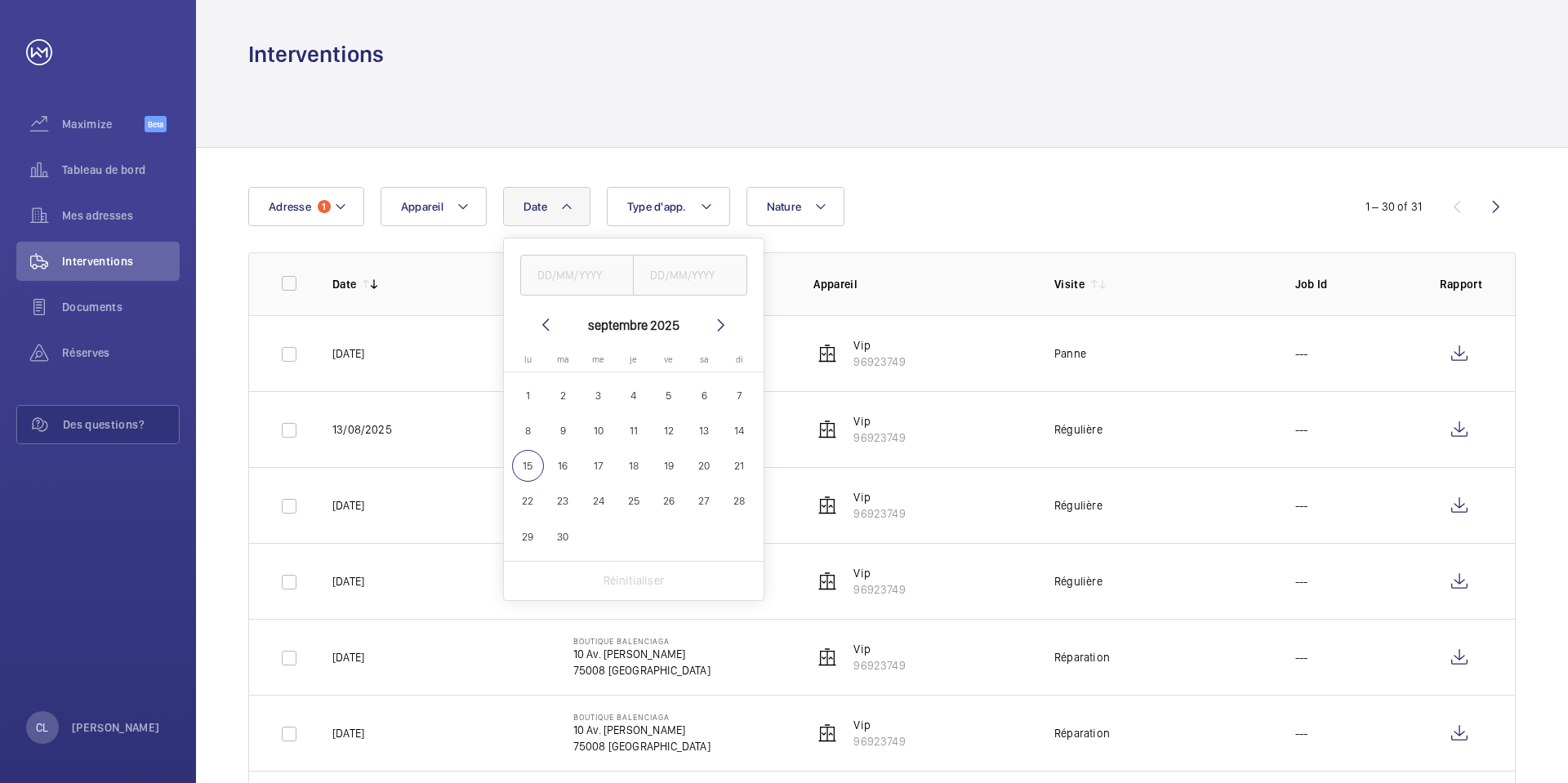
click at [548, 322] on mat-icon at bounding box center [545, 325] width 20 height 20
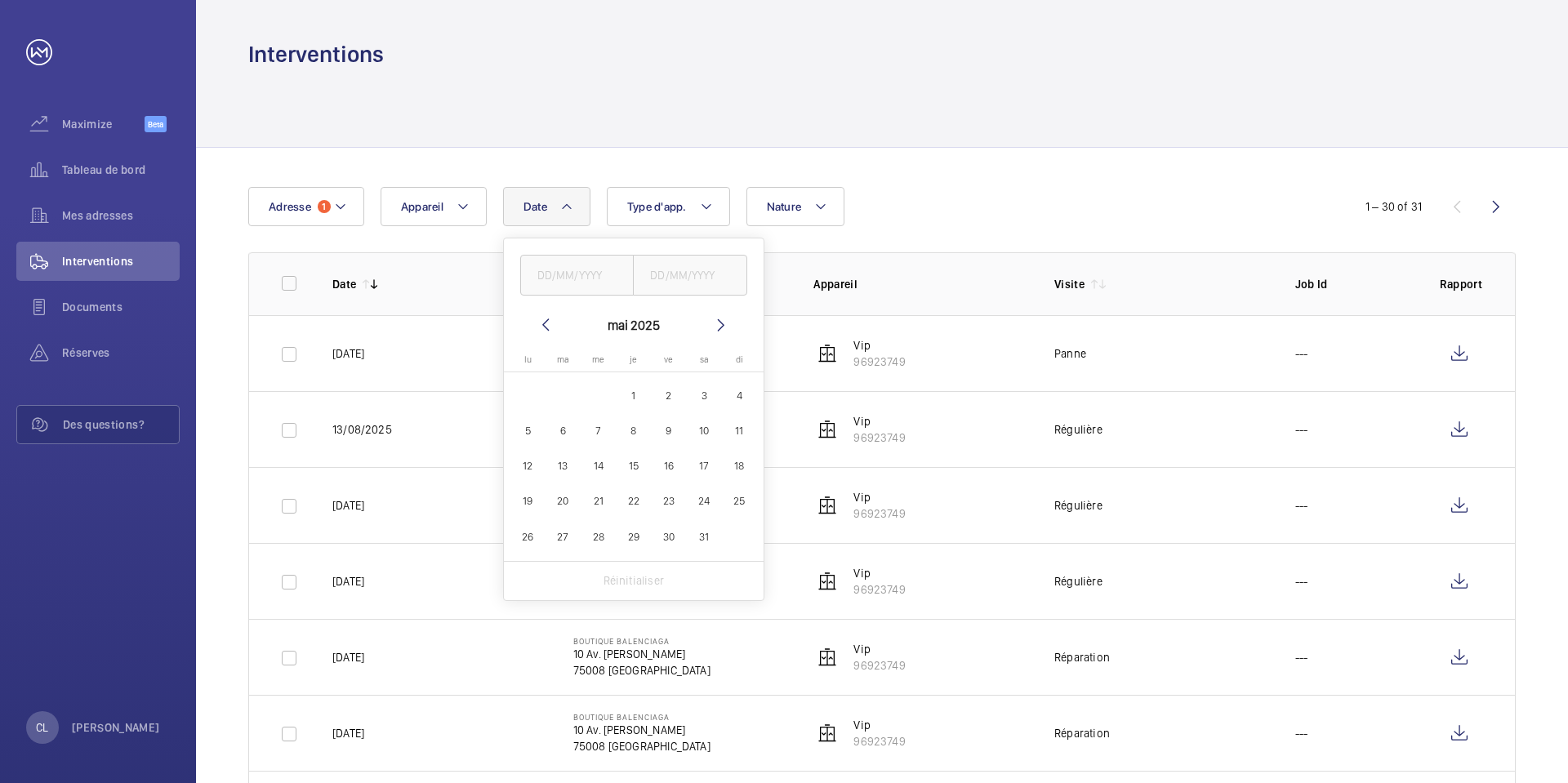
click at [548, 322] on mat-icon at bounding box center [545, 325] width 20 height 20
click at [548, 321] on mat-icon at bounding box center [545, 325] width 20 height 20
click at [548, 320] on mat-icon at bounding box center [545, 325] width 20 height 20
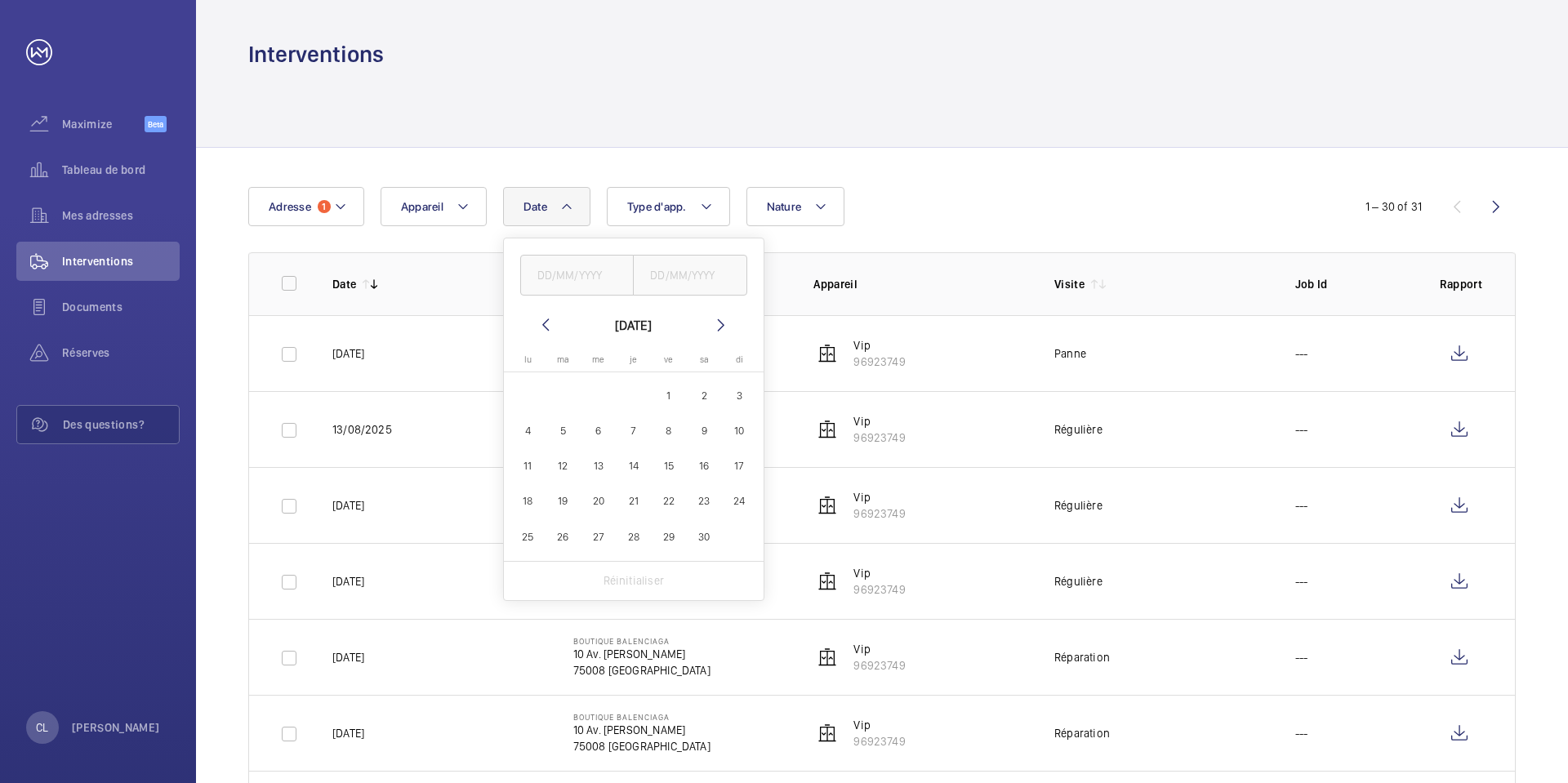
click at [547, 319] on mat-icon at bounding box center [545, 325] width 20 height 20
click at [545, 319] on mat-icon at bounding box center [545, 325] width 20 height 20
click at [543, 319] on mat-icon at bounding box center [545, 325] width 20 height 20
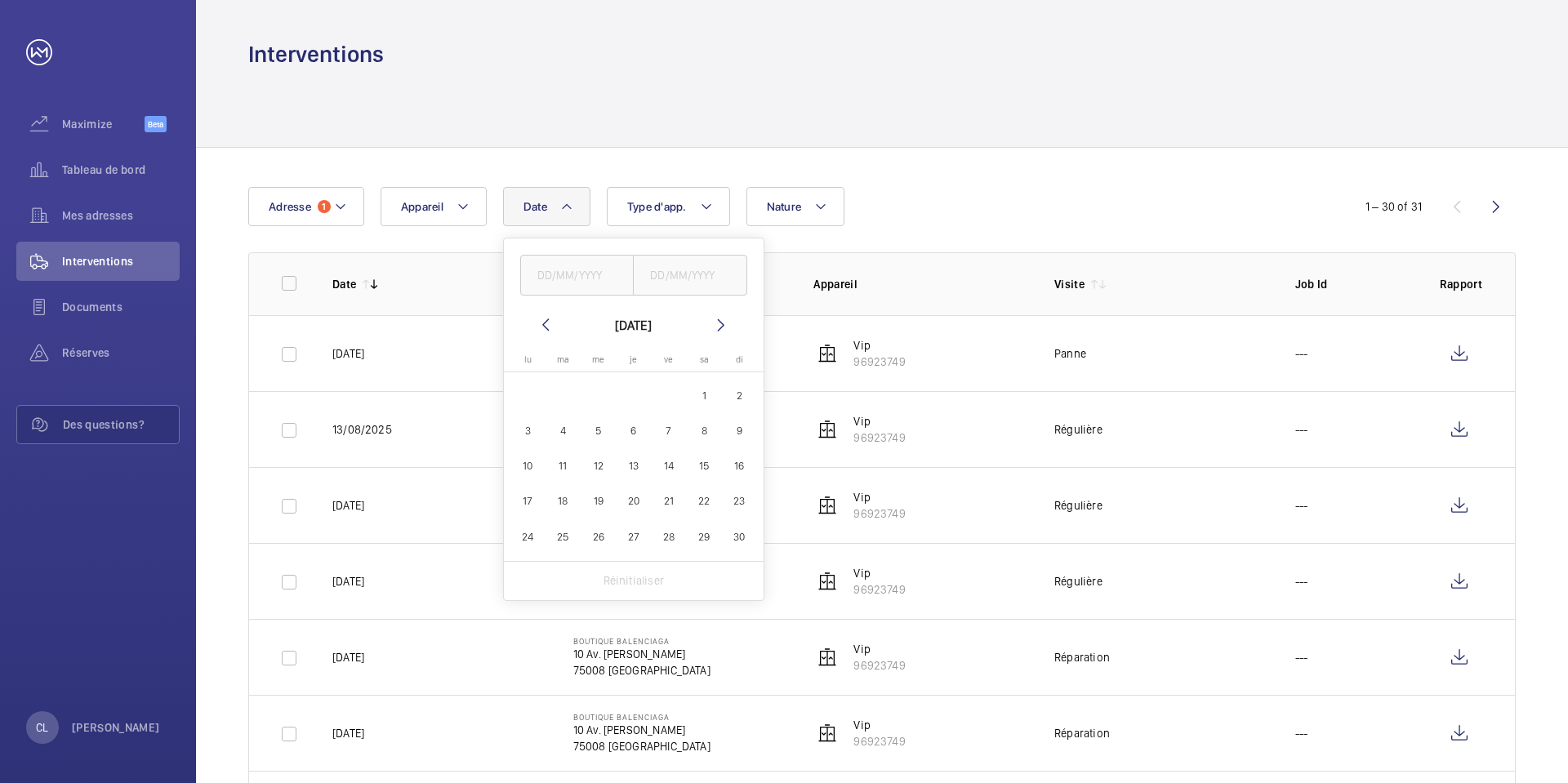
click at [543, 319] on mat-icon at bounding box center [545, 325] width 20 height 20
click at [543, 318] on mat-icon at bounding box center [545, 325] width 20 height 20
click at [543, 316] on mat-icon at bounding box center [545, 325] width 20 height 20
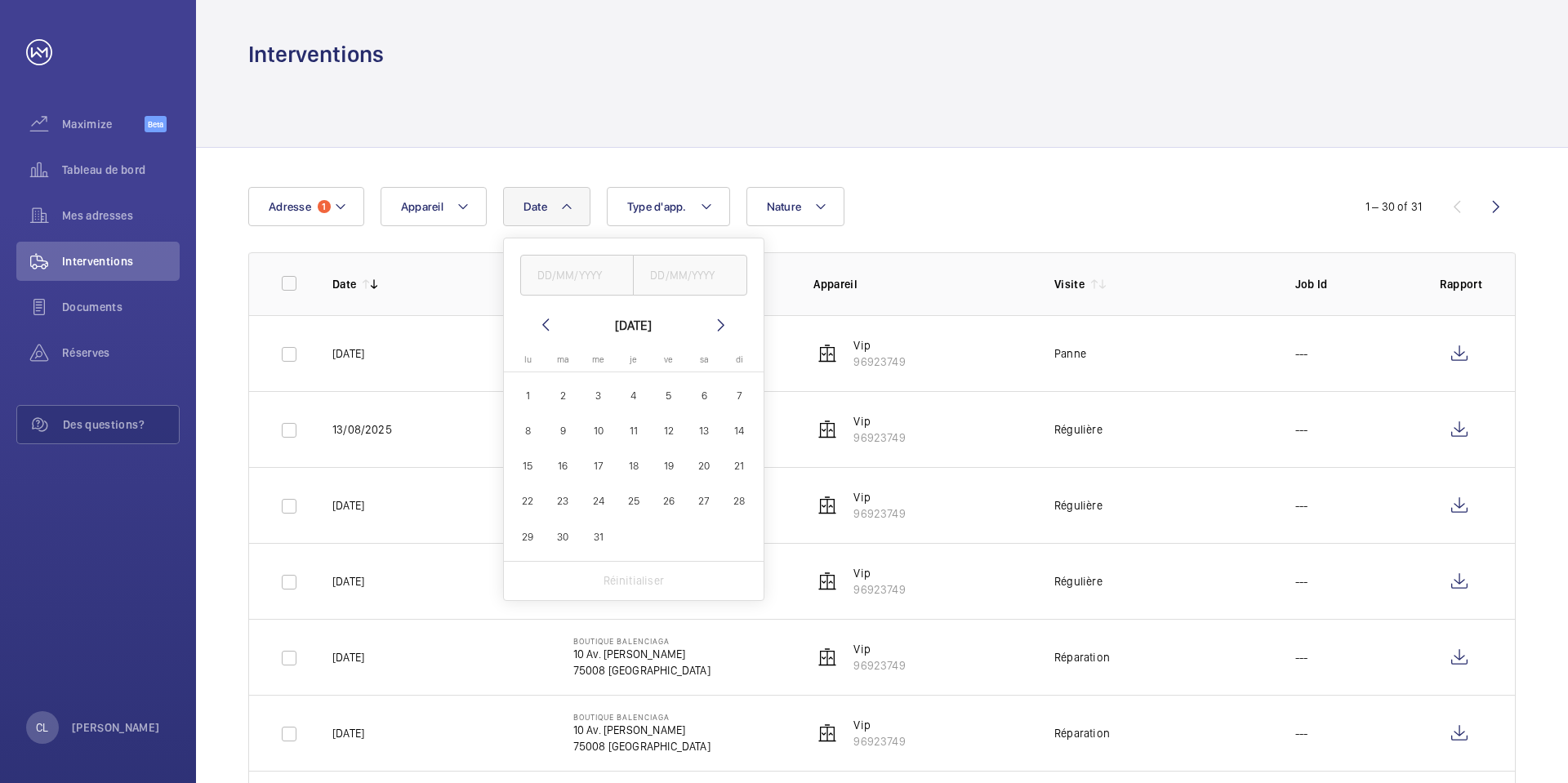
click at [543, 316] on mat-icon at bounding box center [545, 325] width 20 height 20
click at [717, 322] on mat-icon at bounding box center [721, 325] width 20 height 20
click at [532, 391] on span "1" at bounding box center [528, 395] width 32 height 32
type input "[DATE]"
click at [696, 264] on input "text" at bounding box center [689, 276] width 114 height 41
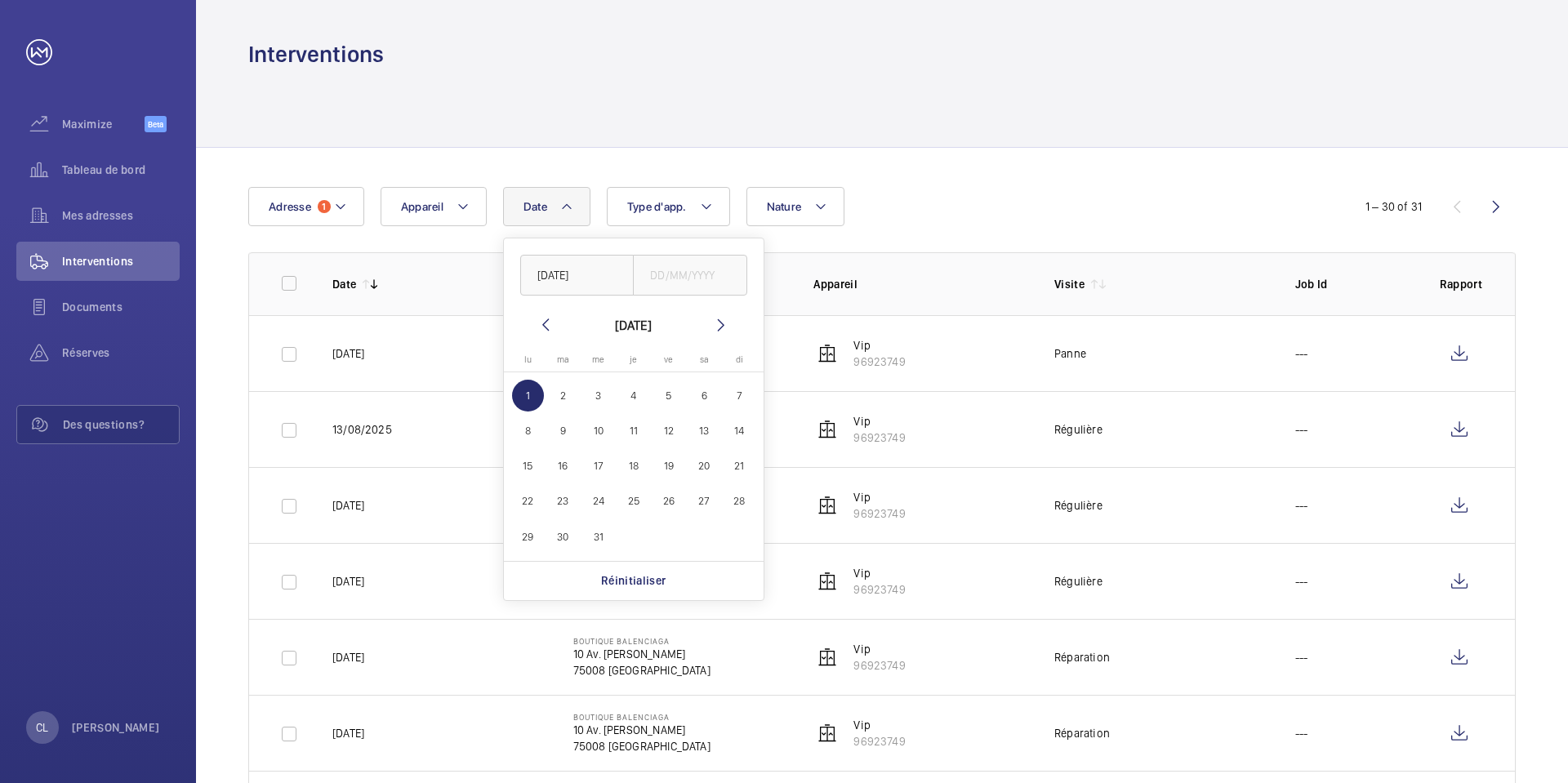
click at [717, 324] on mat-icon at bounding box center [721, 325] width 20 height 20
click at [718, 323] on mat-icon at bounding box center [721, 325] width 20 height 20
click at [718, 321] on mat-icon at bounding box center [721, 325] width 20 height 20
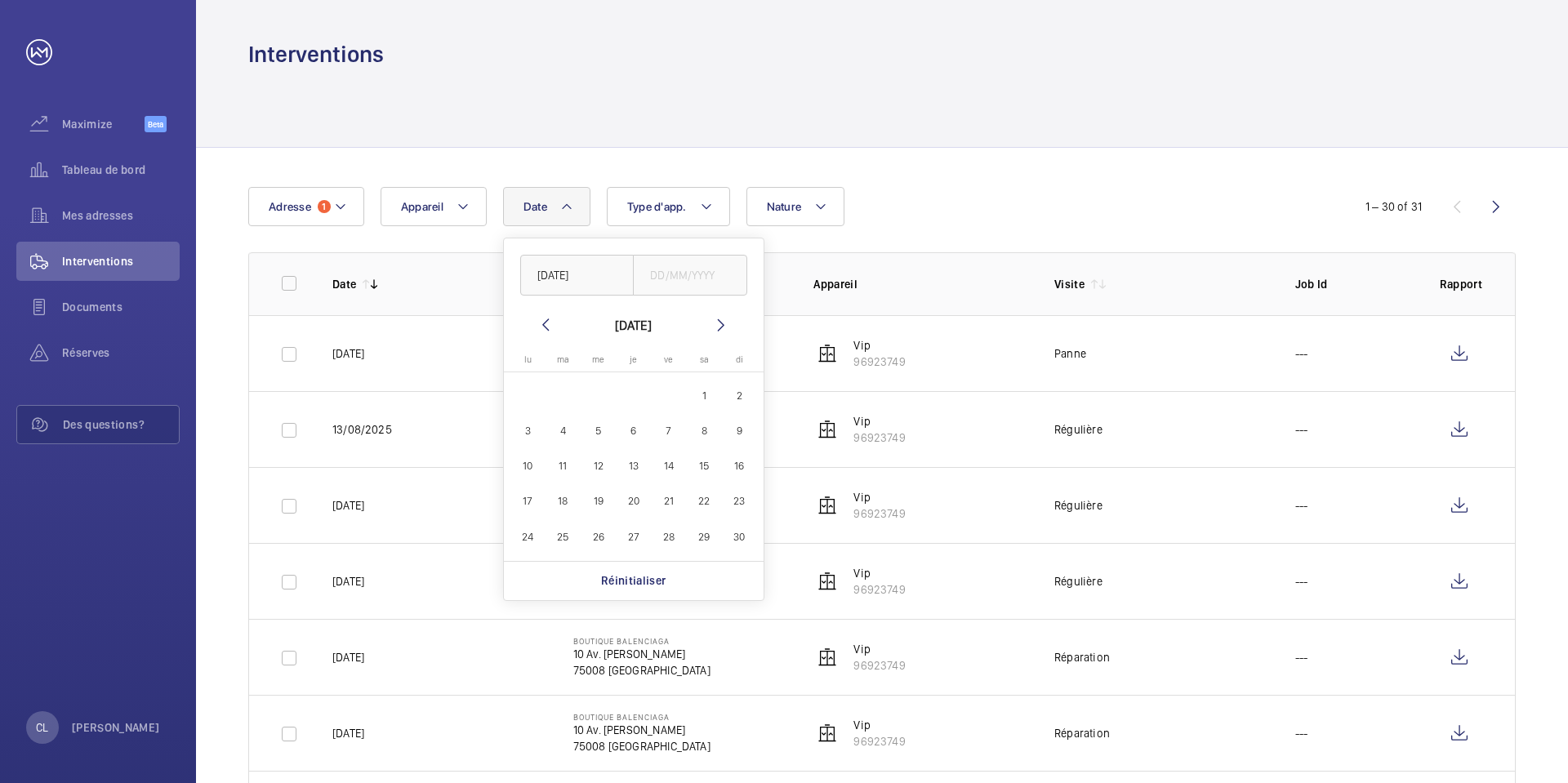
click at [718, 321] on mat-icon at bounding box center [721, 325] width 20 height 20
click at [719, 320] on mat-icon at bounding box center [721, 325] width 20 height 20
click at [719, 319] on mat-icon at bounding box center [721, 325] width 20 height 20
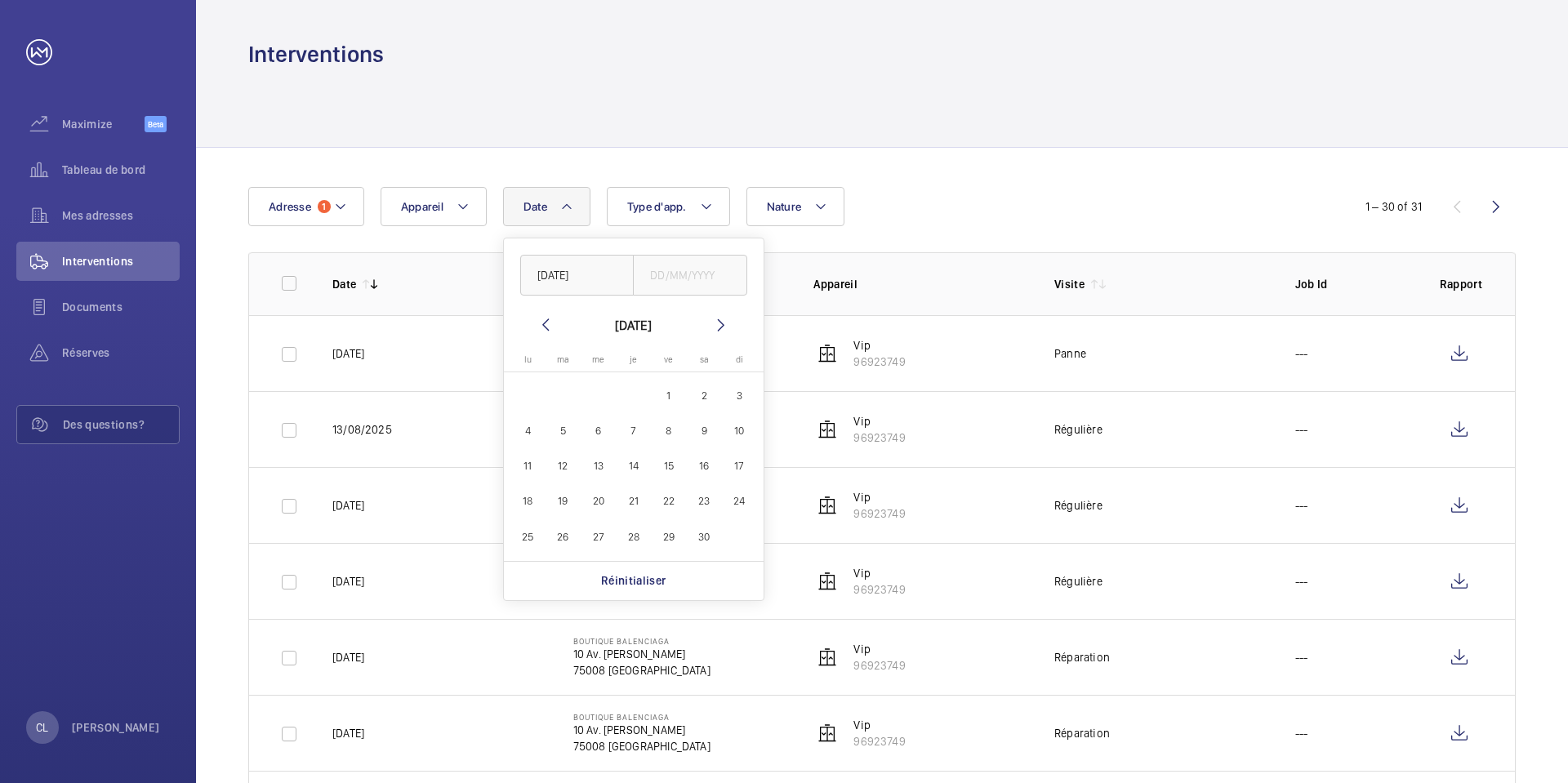
click at [719, 319] on mat-icon at bounding box center [721, 325] width 20 height 20
click at [546, 313] on div "[DATE] [DATE] [DATE] lu [DATE] ma [DATE] me [DATE] je [DATE] ve [DATE] sa [DATE…" at bounding box center [633, 420] width 260 height 362
click at [548, 322] on mat-icon at bounding box center [545, 325] width 20 height 20
click at [568, 576] on span "31" at bounding box center [563, 572] width 32 height 32
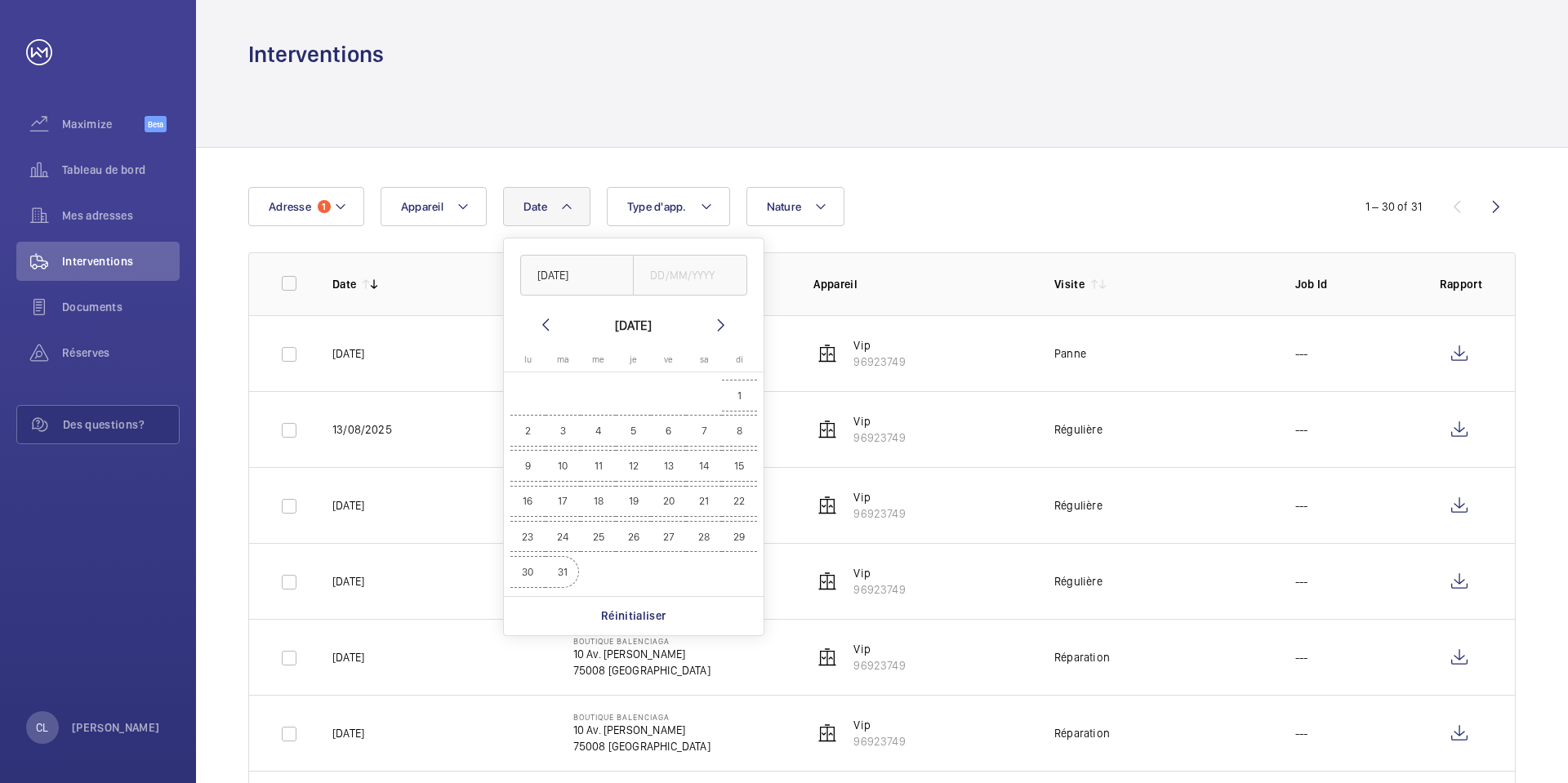
type input "[DATE]"
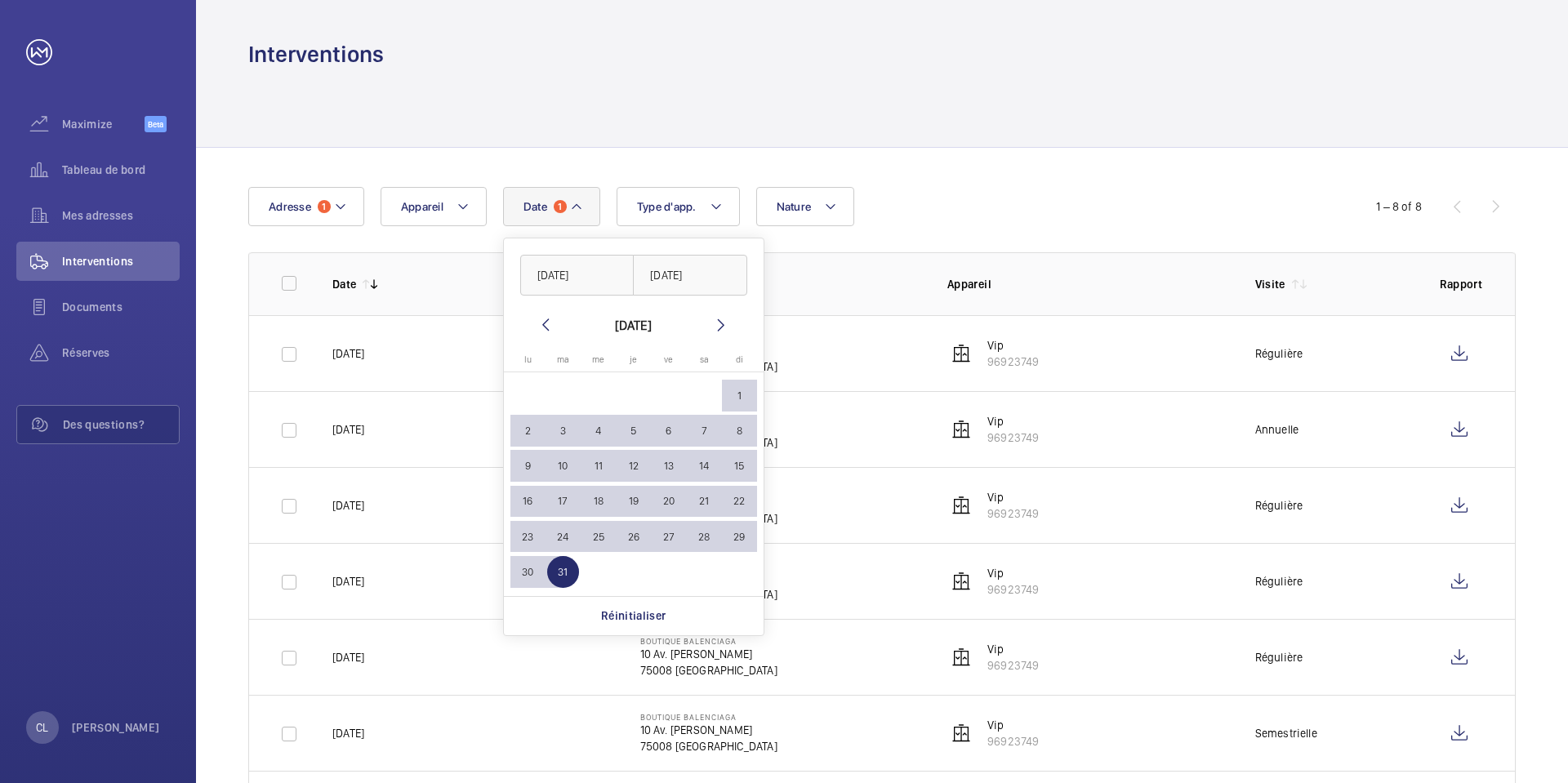
drag, startPoint x: 1008, startPoint y: 62, endPoint x: 999, endPoint y: 61, distance: 9.1
click at [1000, 61] on div "Interventions" at bounding box center [881, 54] width 1268 height 30
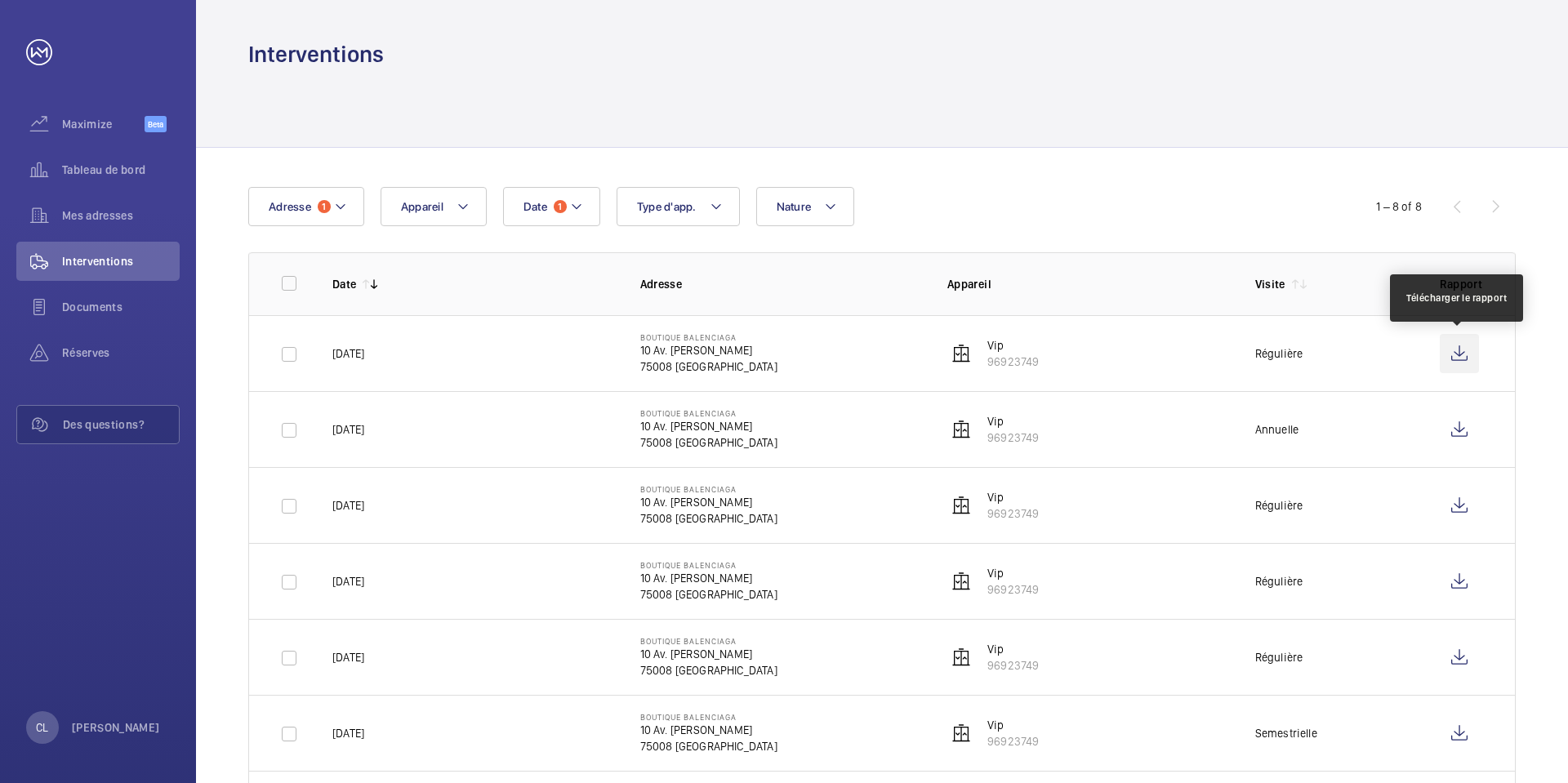
click at [1452, 353] on wm-front-icon-button at bounding box center [1459, 354] width 39 height 39
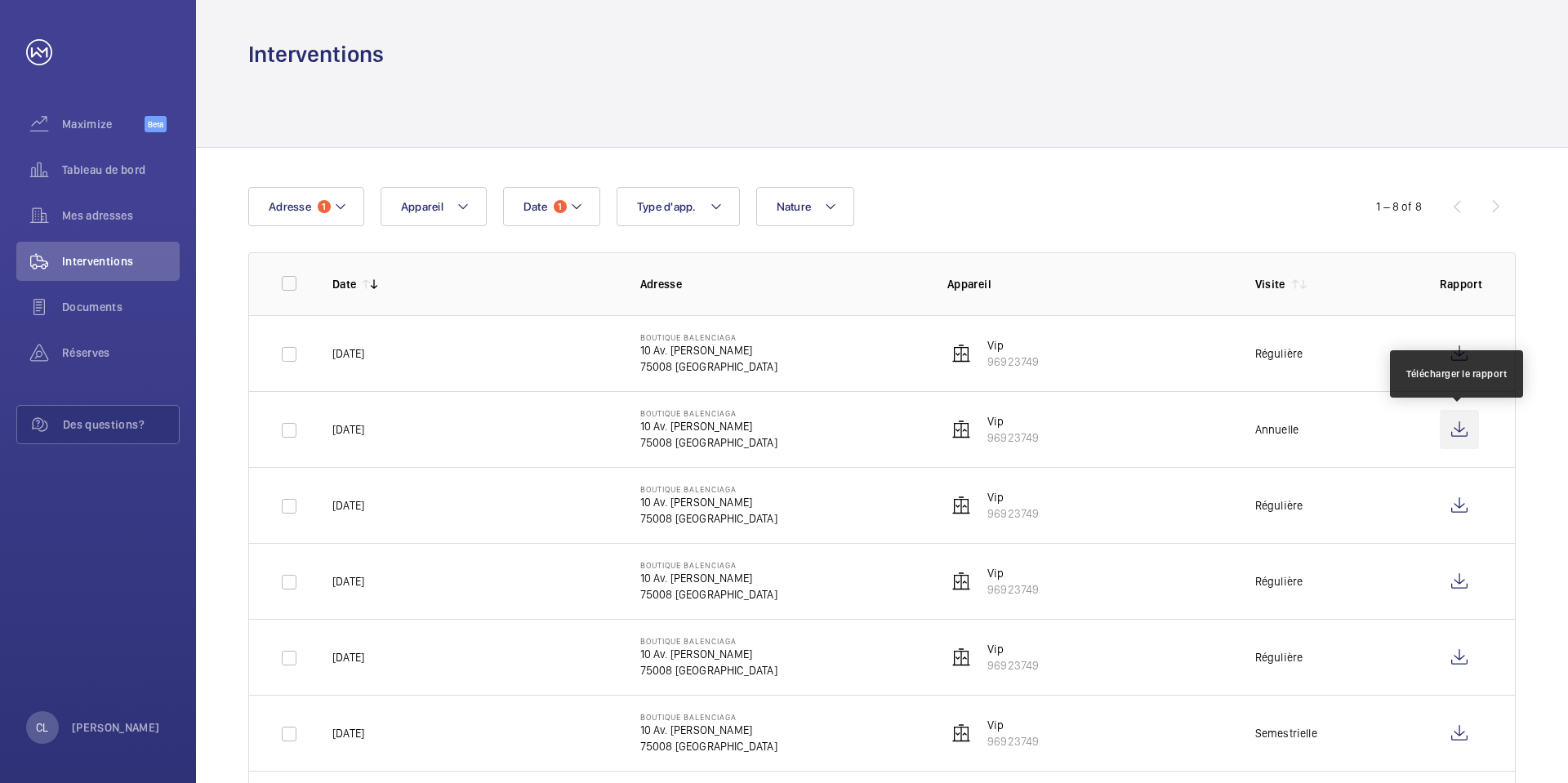
click at [1455, 430] on wm-front-icon-button at bounding box center [1459, 430] width 39 height 39
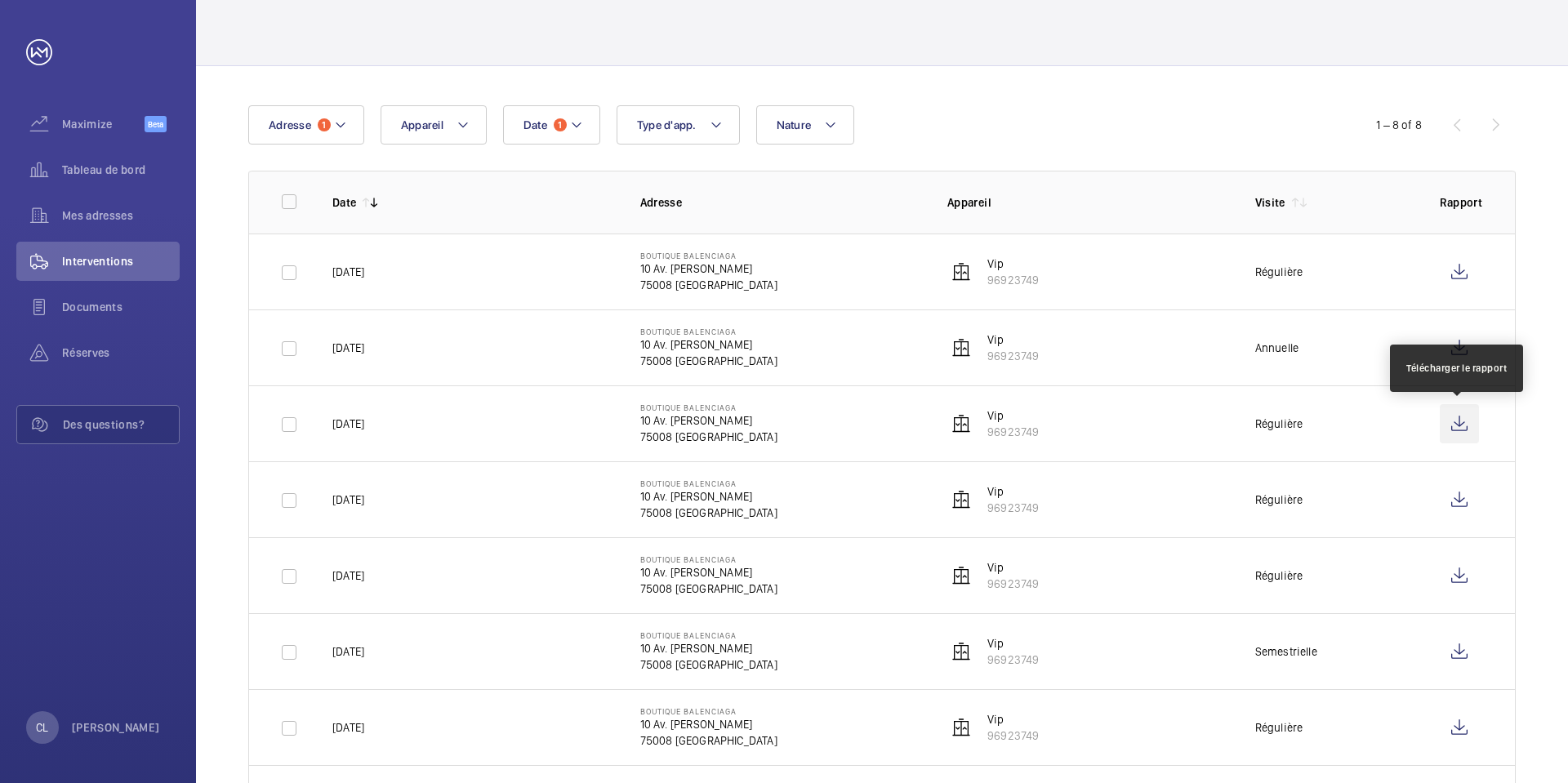
click at [1453, 428] on wm-front-icon-button at bounding box center [1459, 424] width 39 height 39
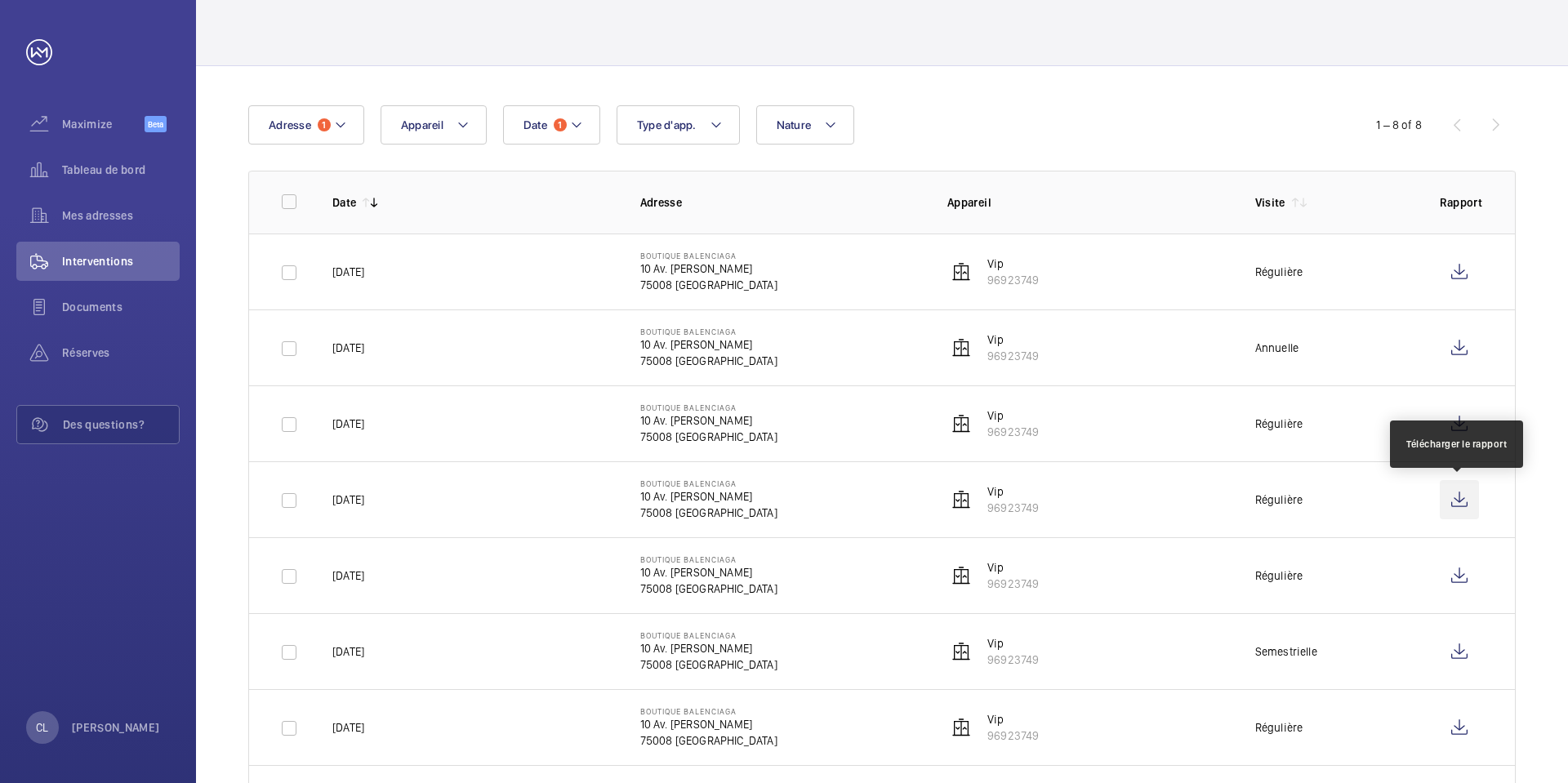
click at [1474, 504] on wm-front-icon-button at bounding box center [1459, 500] width 39 height 39
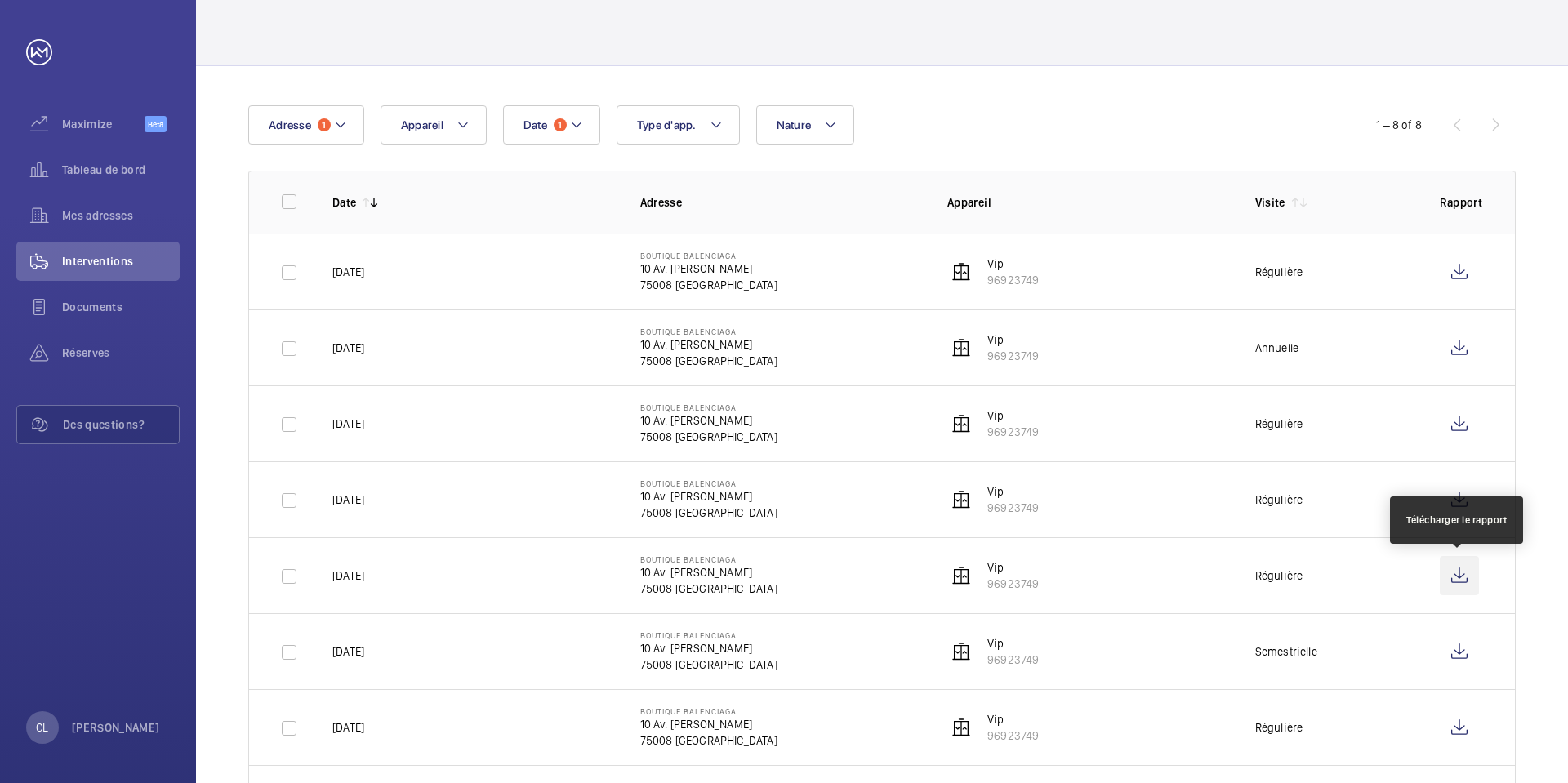
click at [1452, 568] on wm-front-icon-button at bounding box center [1459, 576] width 39 height 39
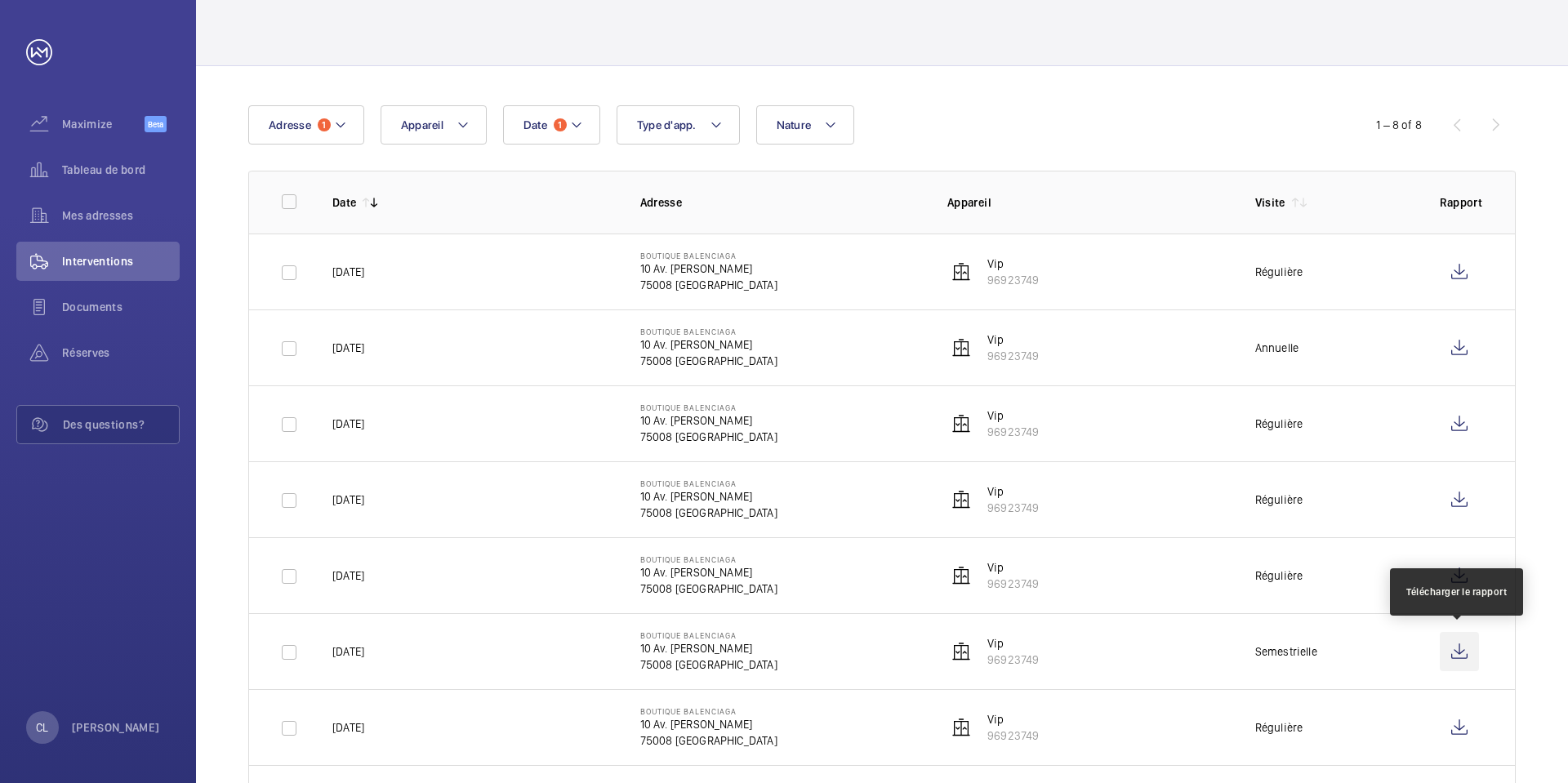
click at [1452, 652] on wm-front-icon-button at bounding box center [1459, 652] width 39 height 39
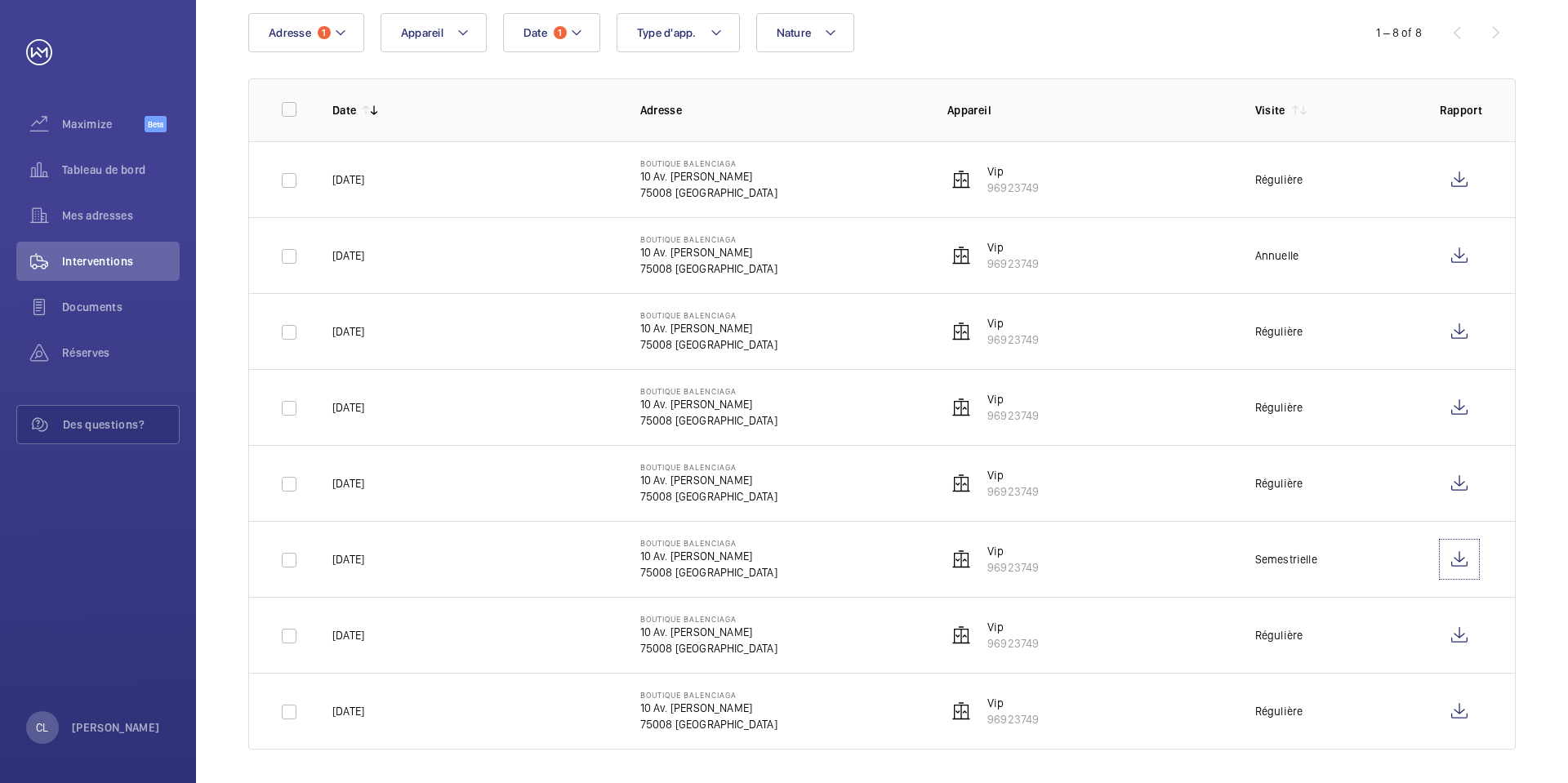
scroll to position [179, 0]
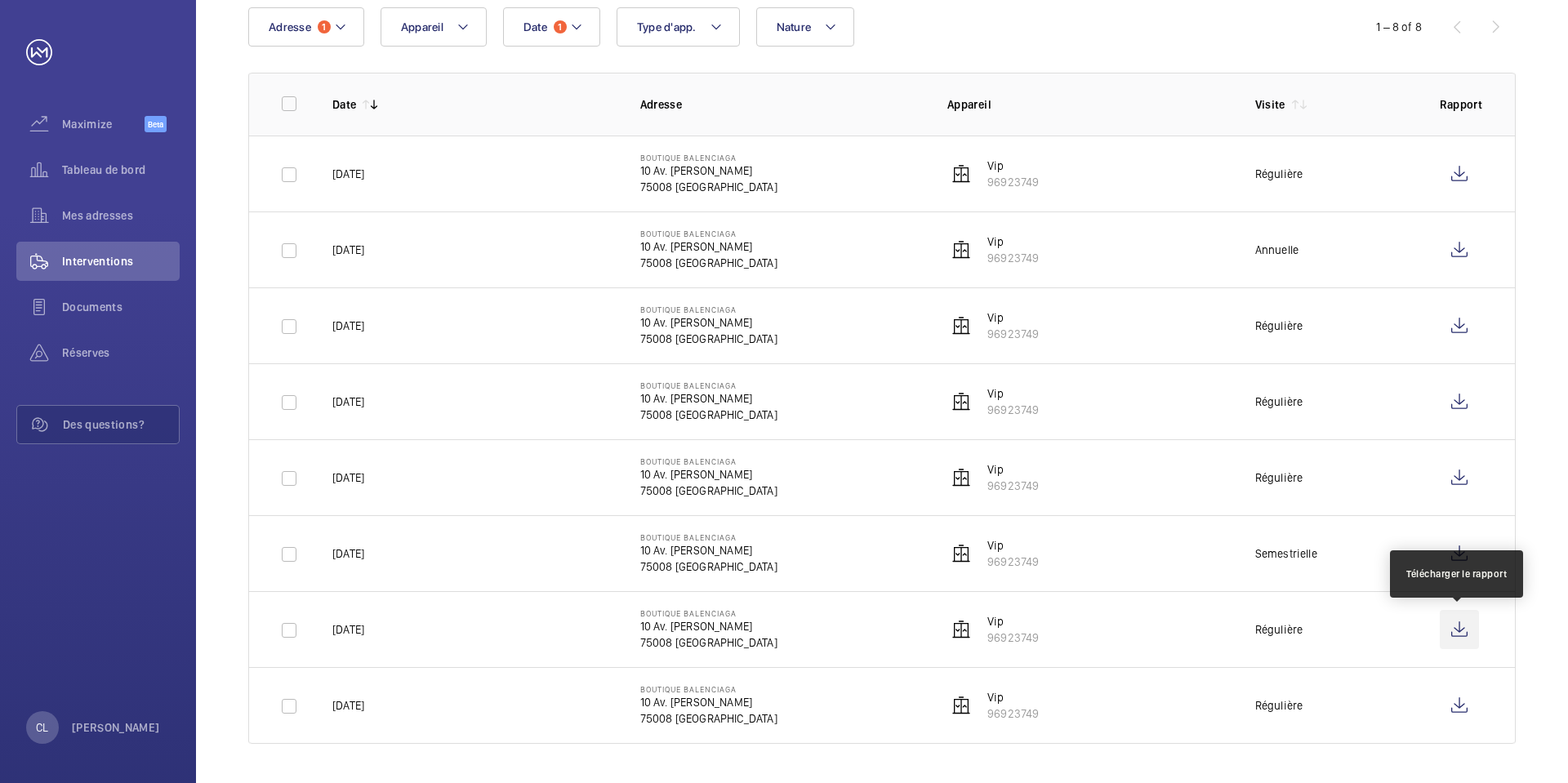
click at [1464, 632] on wm-front-icon-button at bounding box center [1459, 630] width 39 height 39
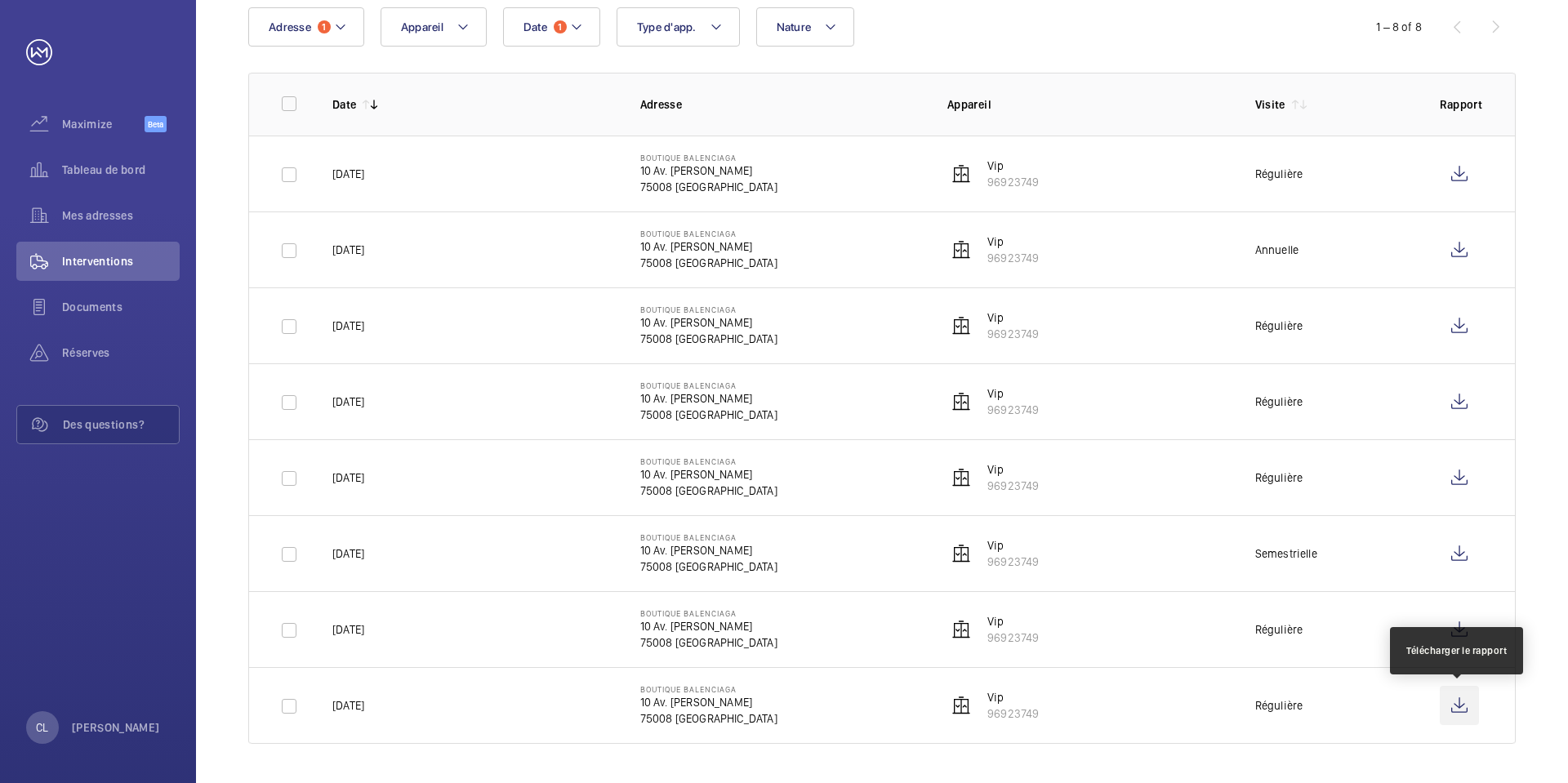
click at [1458, 707] on wm-front-icon-button at bounding box center [1459, 706] width 39 height 39
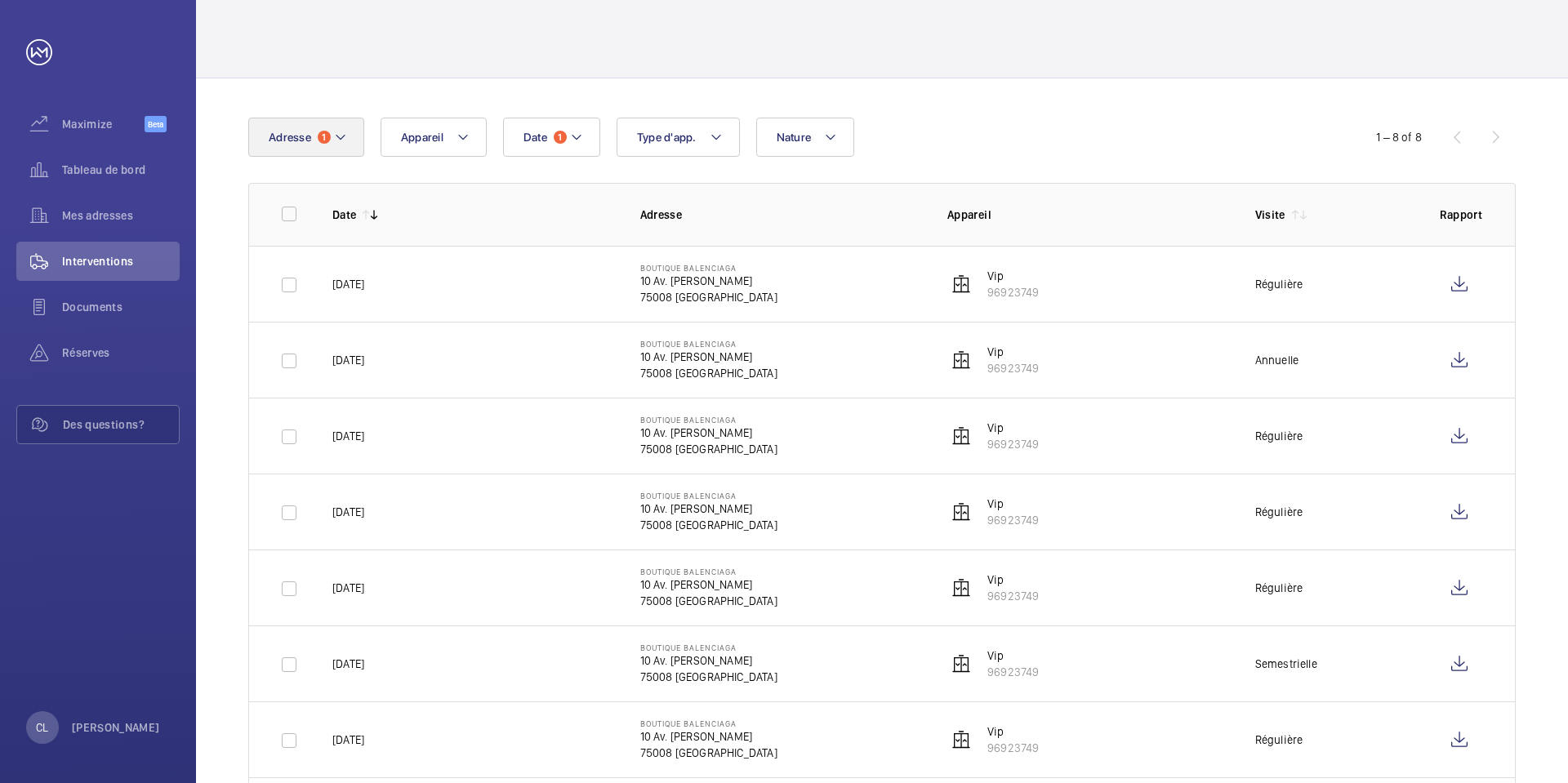
scroll to position [0, 0]
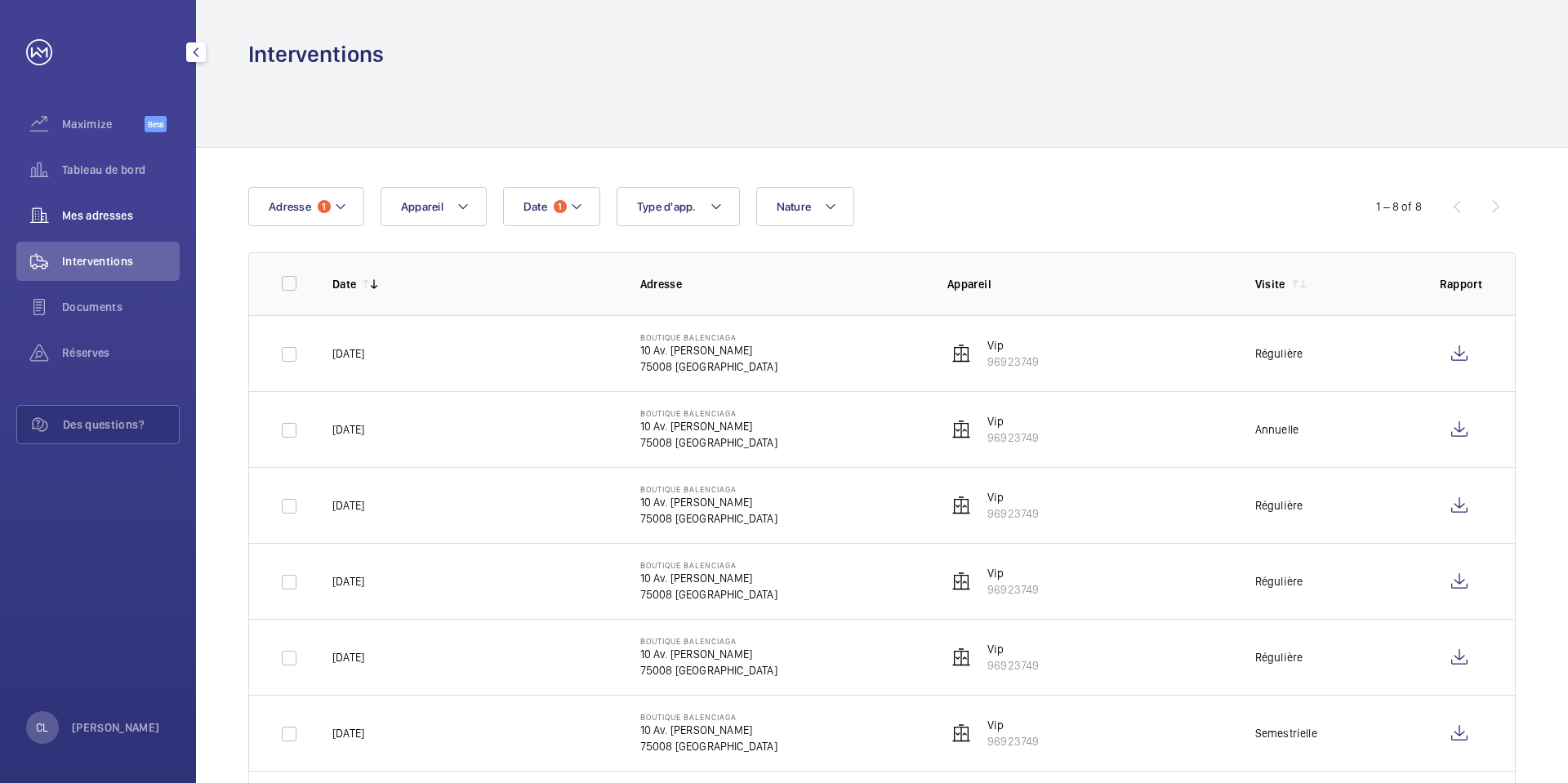
click at [90, 224] on div "Mes adresses" at bounding box center [98, 215] width 163 height 39
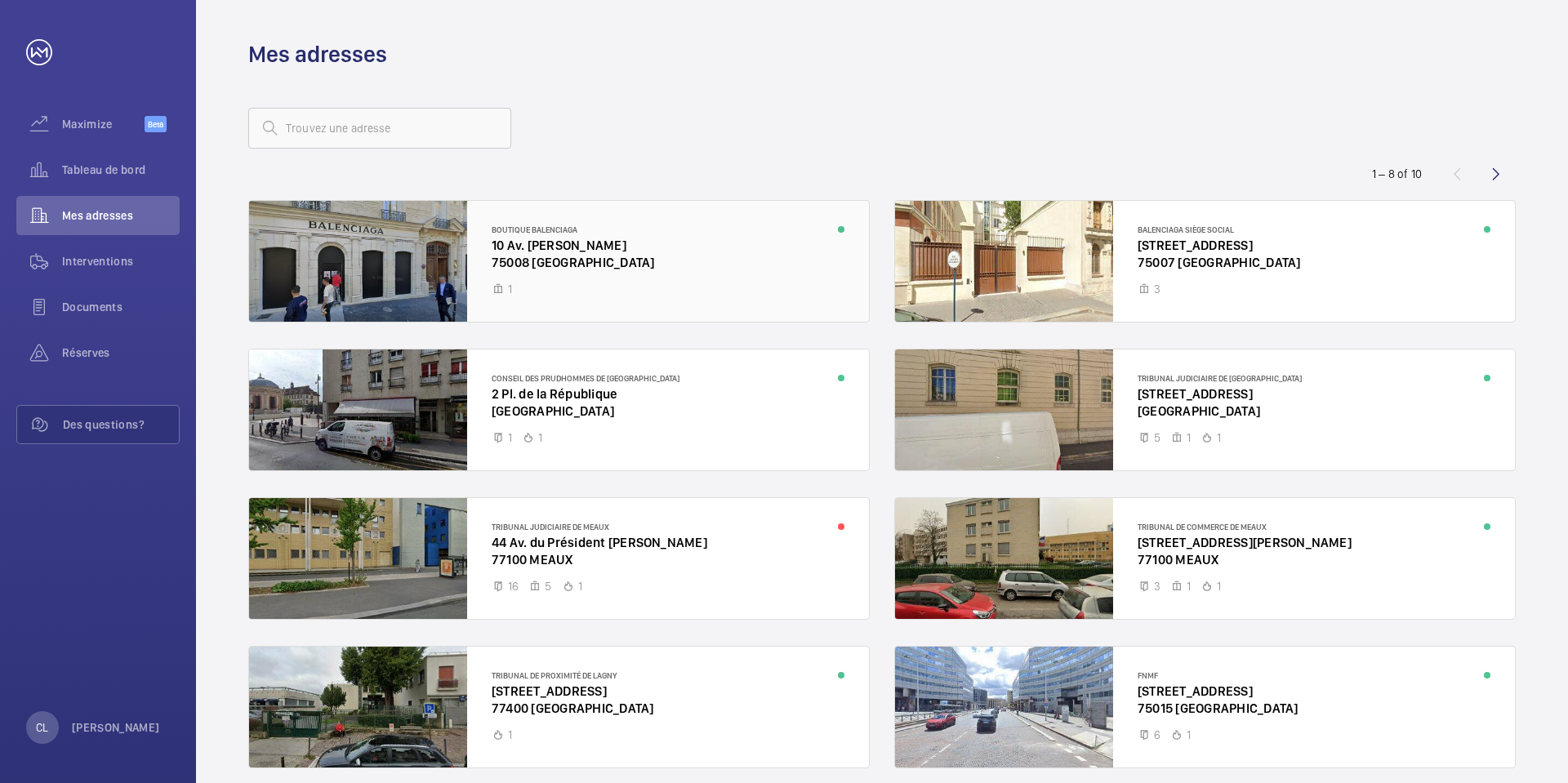
click at [435, 256] on div at bounding box center [559, 261] width 620 height 121
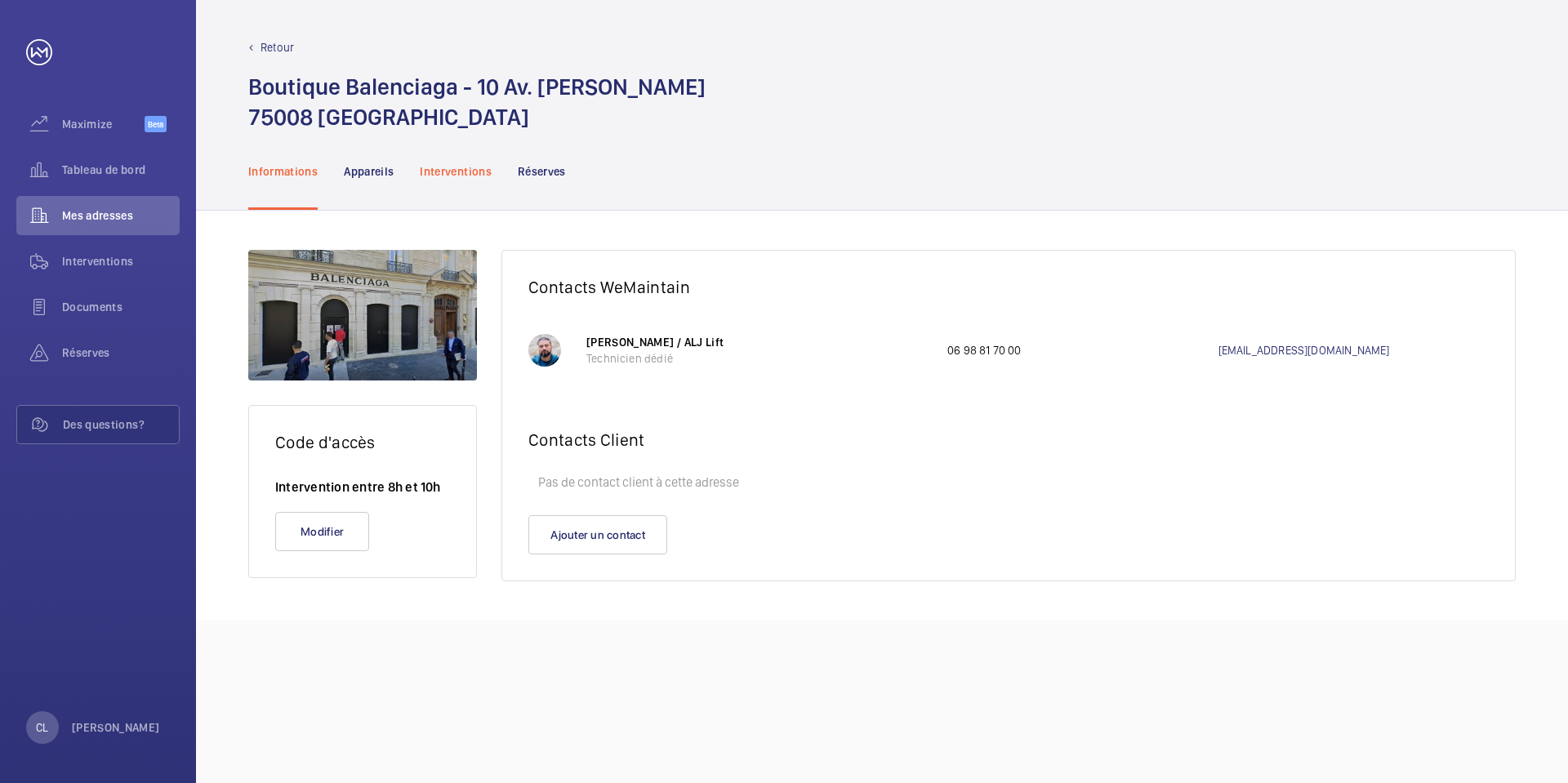
click at [438, 175] on p "Interventions" at bounding box center [456, 171] width 72 height 16
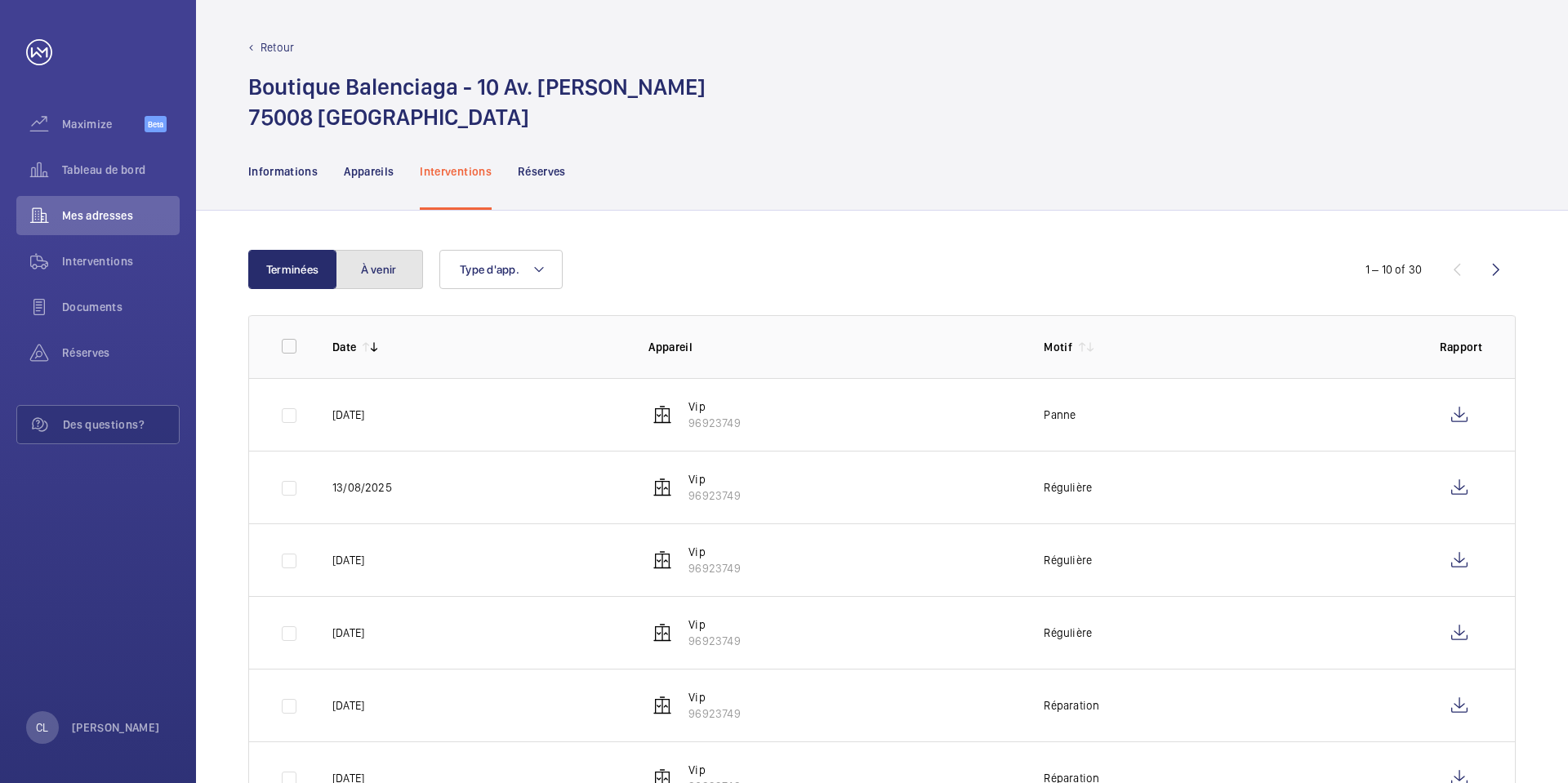
click at [385, 258] on button "À venir" at bounding box center [378, 270] width 88 height 39
